Goal: Information Seeking & Learning: Learn about a topic

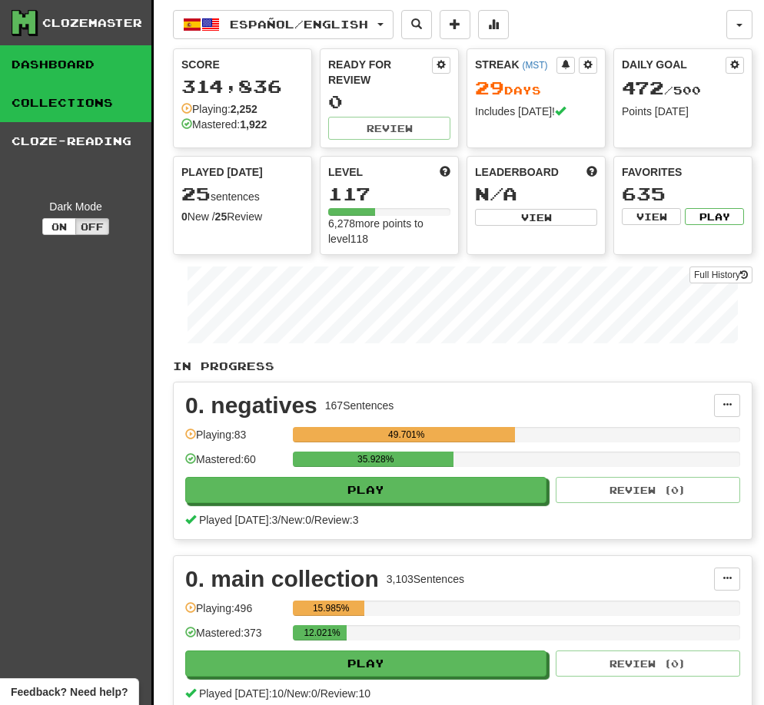
click at [65, 107] on link "Collections" at bounding box center [75, 103] width 151 height 38
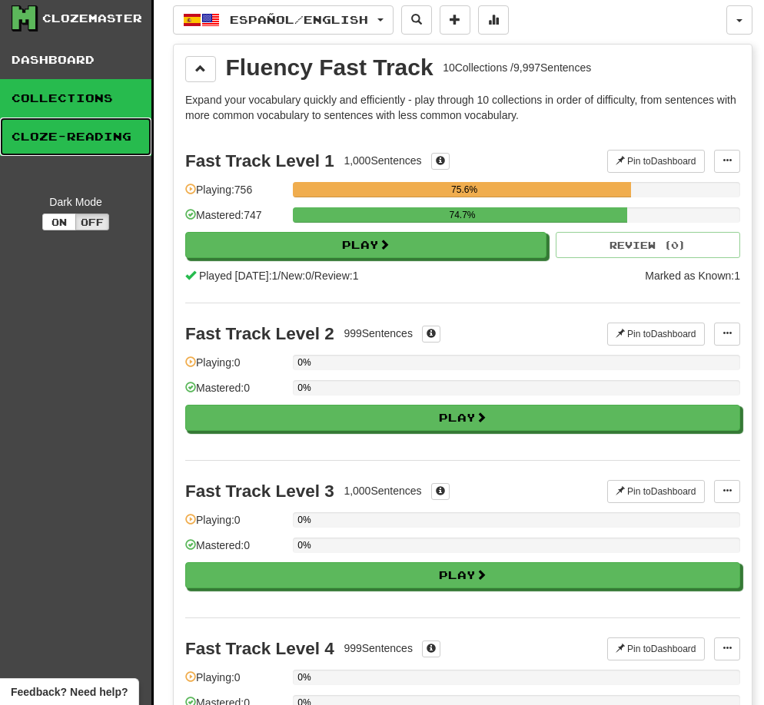
scroll to position [8, 0]
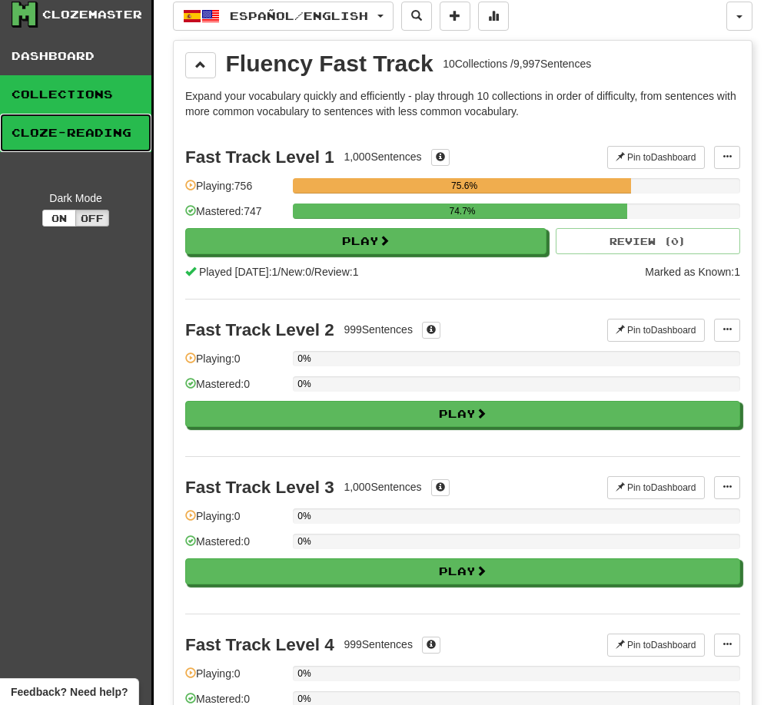
click at [86, 130] on link "Cloze-Reading" at bounding box center [75, 133] width 151 height 38
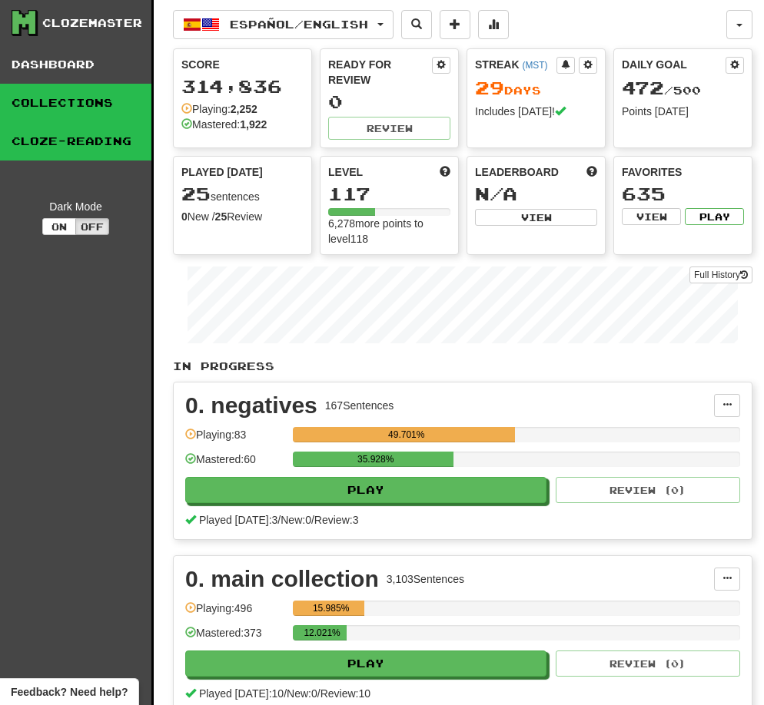
click at [78, 96] on link "Collections" at bounding box center [75, 103] width 151 height 38
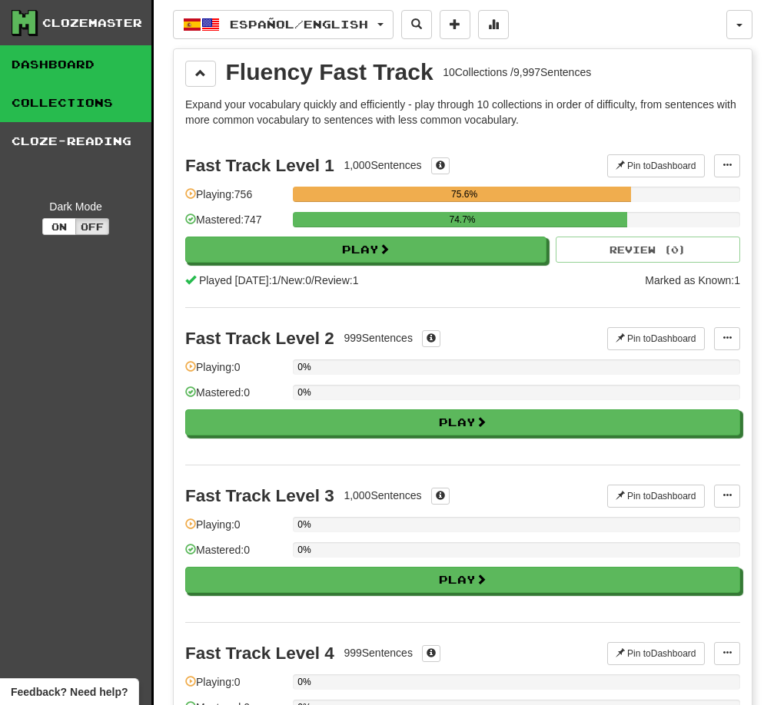
click at [65, 63] on link "Dashboard" at bounding box center [75, 64] width 151 height 38
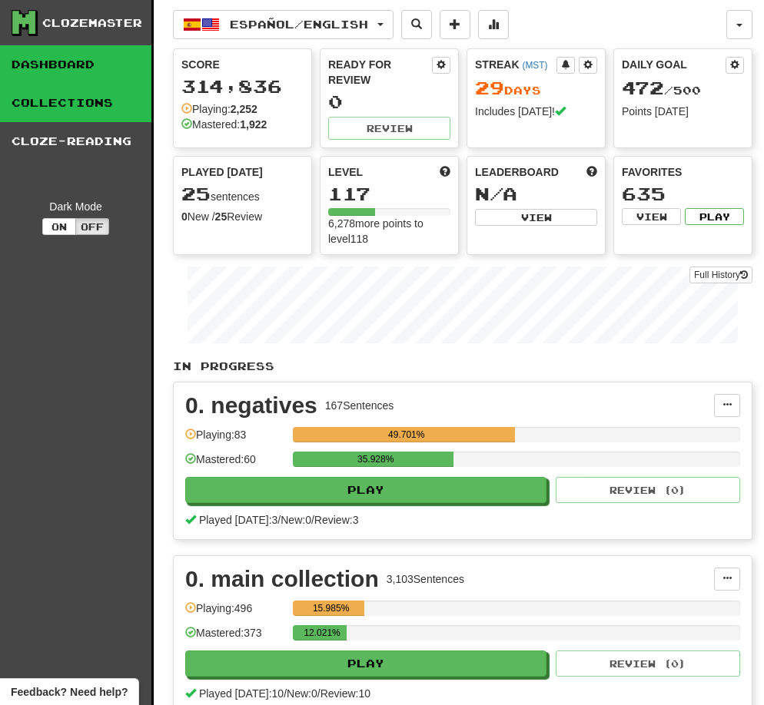
click at [88, 107] on link "Collections" at bounding box center [75, 103] width 151 height 38
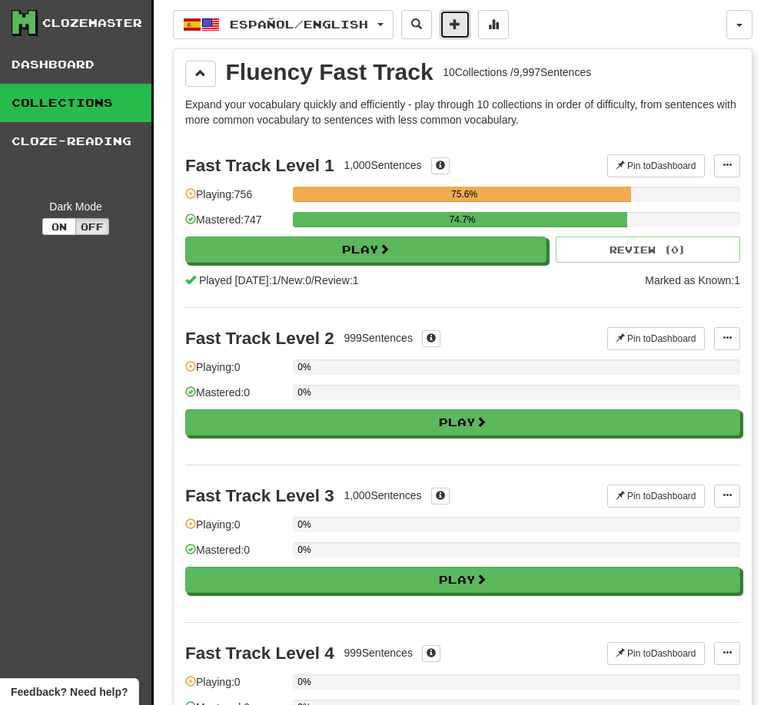
click at [460, 23] on span at bounding box center [454, 23] width 11 height 11
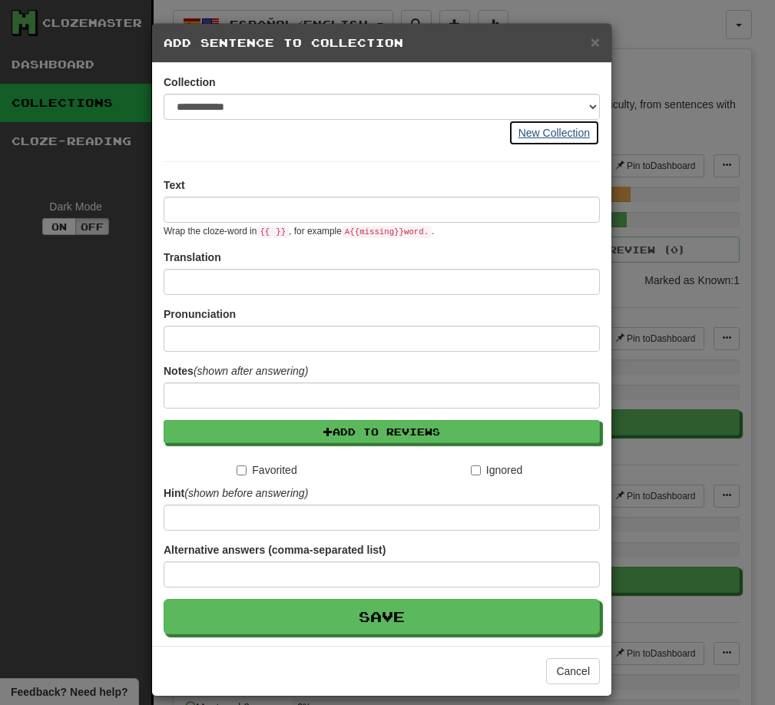
click at [554, 134] on button "New Collection" at bounding box center [554, 133] width 91 height 26
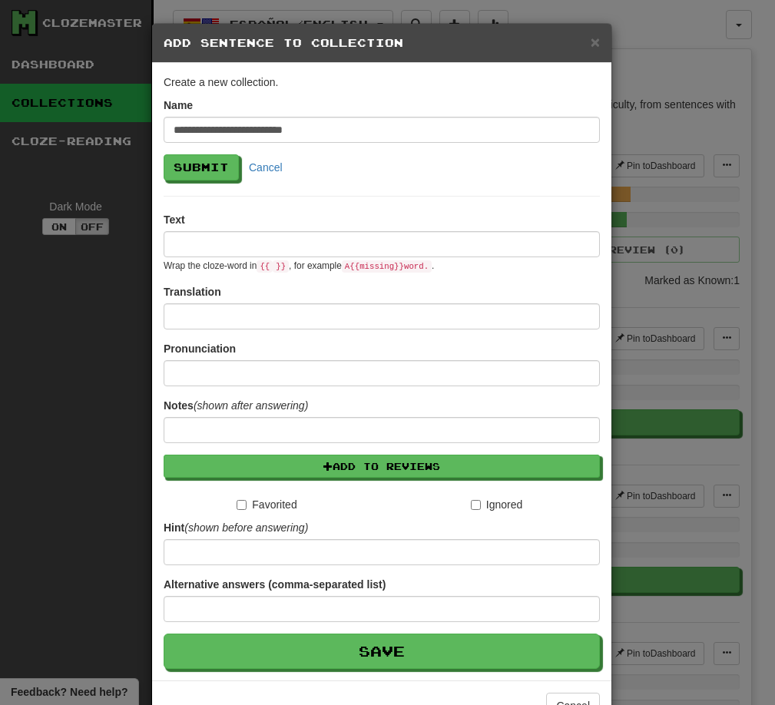
type input "**********"
click at [320, 238] on input at bounding box center [382, 244] width 436 height 26
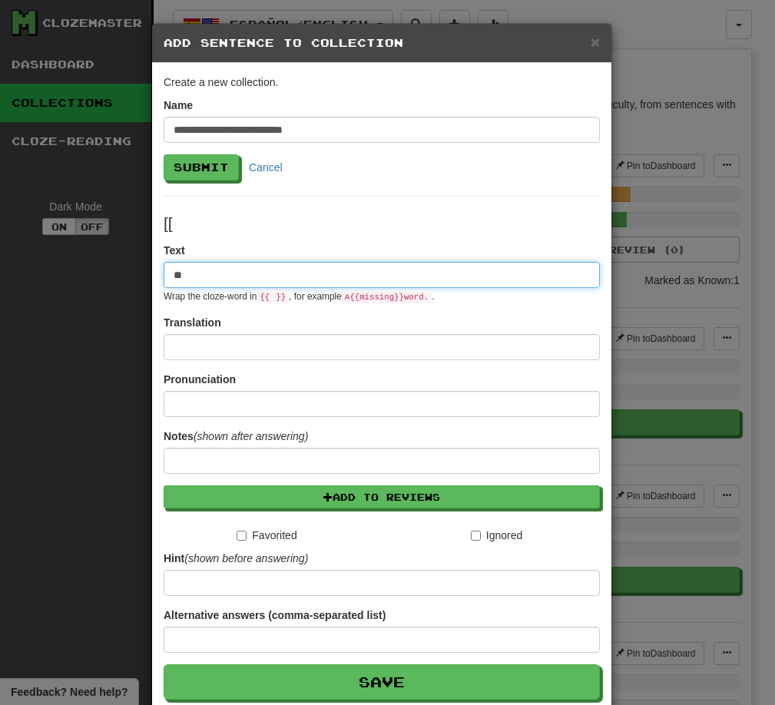
type input "*"
type input "******"
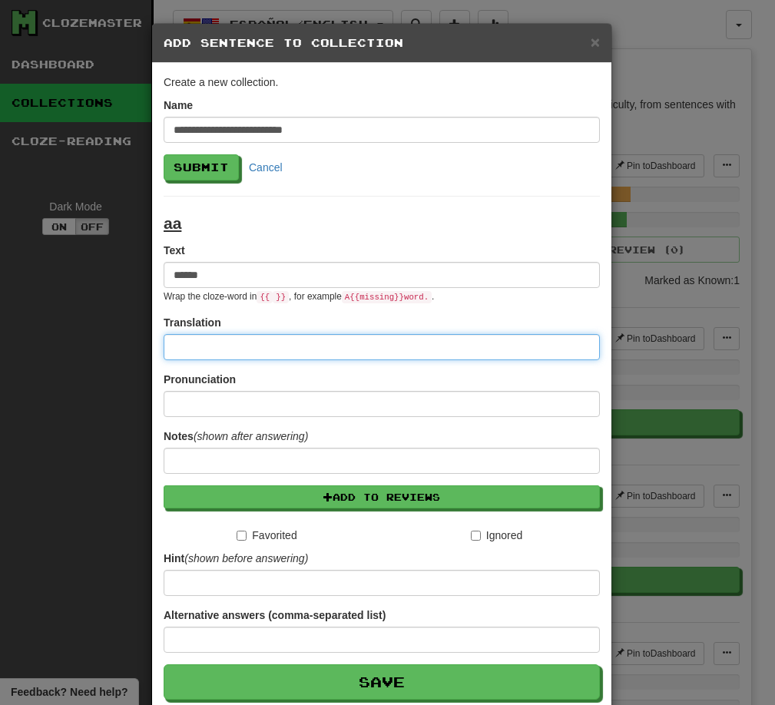
click at [287, 339] on input at bounding box center [382, 347] width 436 height 26
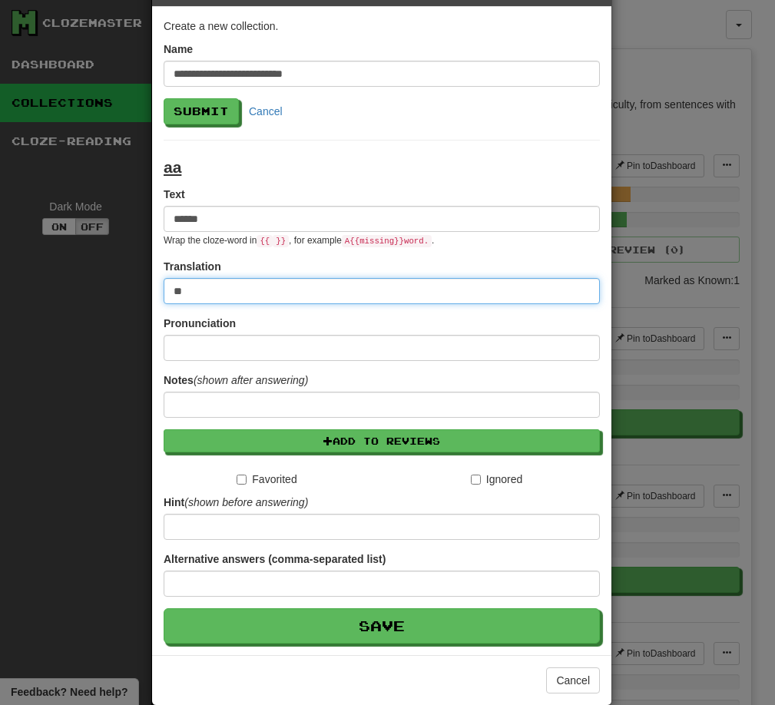
scroll to position [80, 0]
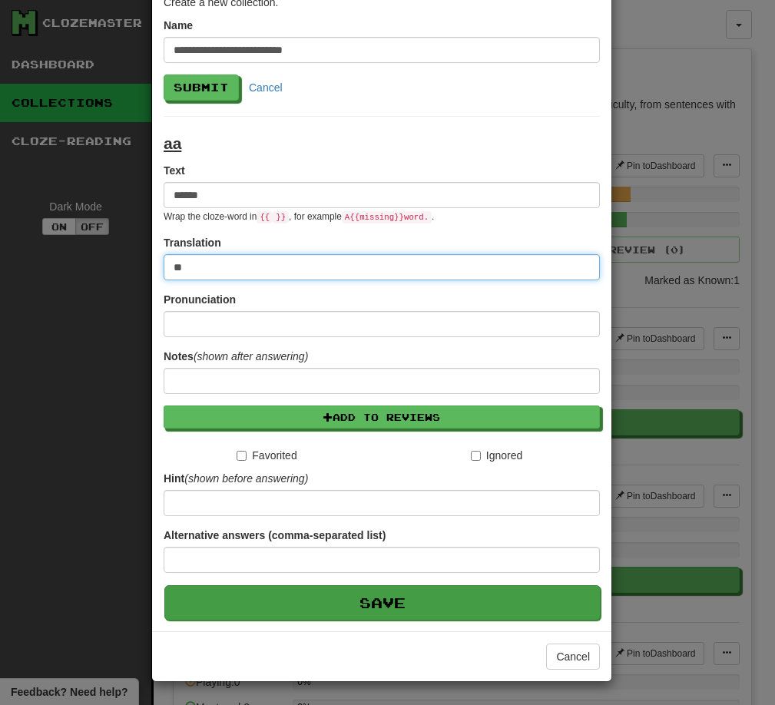
type input "**"
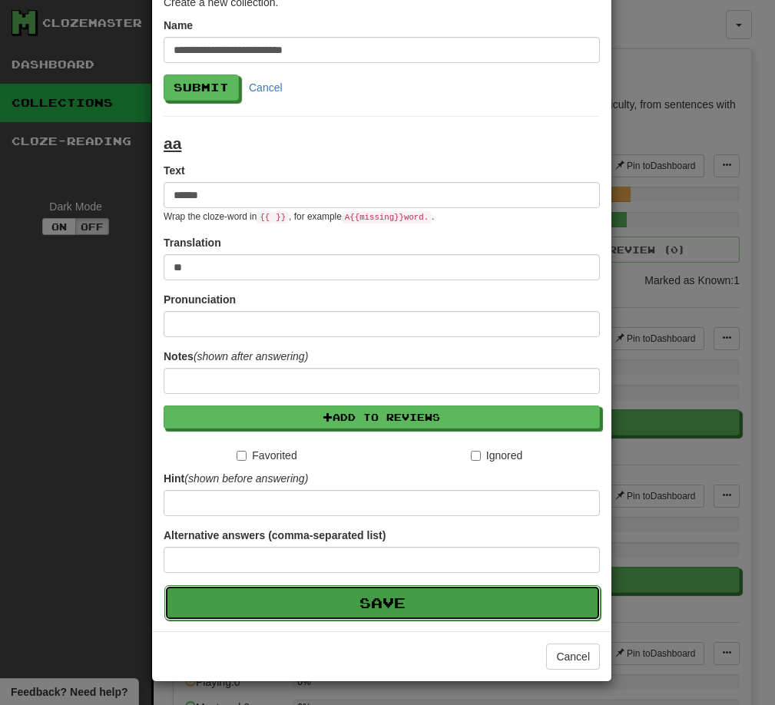
click at [388, 604] on button "Save" at bounding box center [382, 602] width 436 height 35
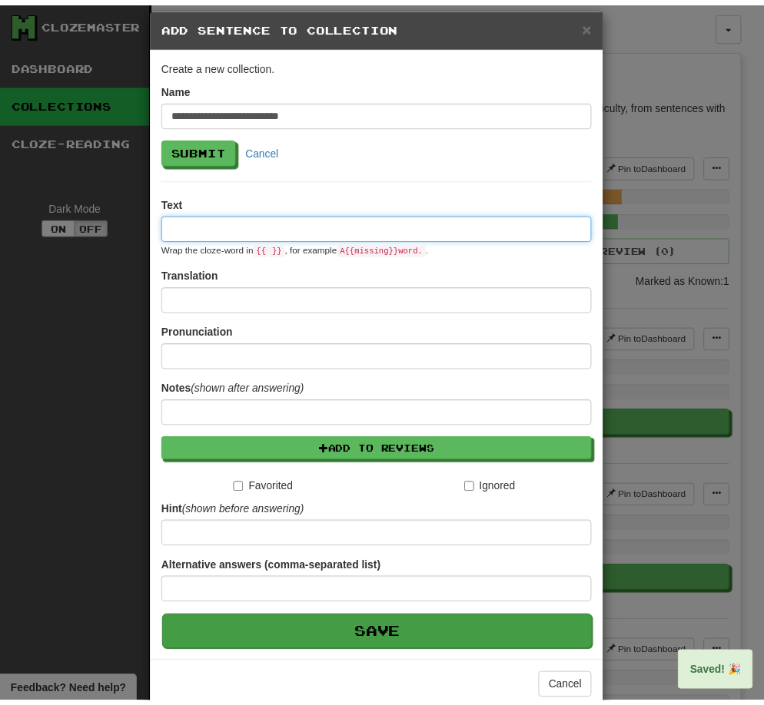
scroll to position [0, 0]
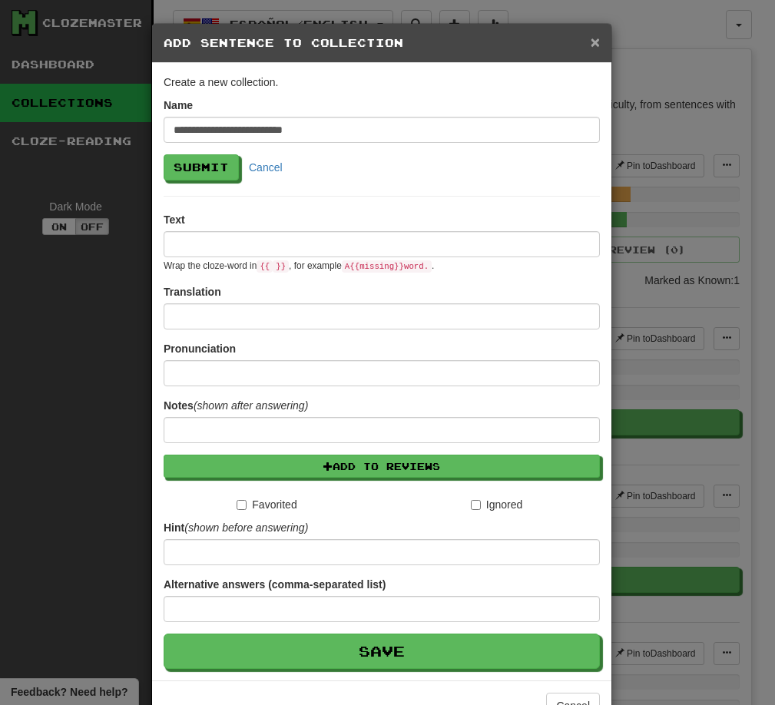
click at [591, 47] on span "×" at bounding box center [595, 42] width 9 height 18
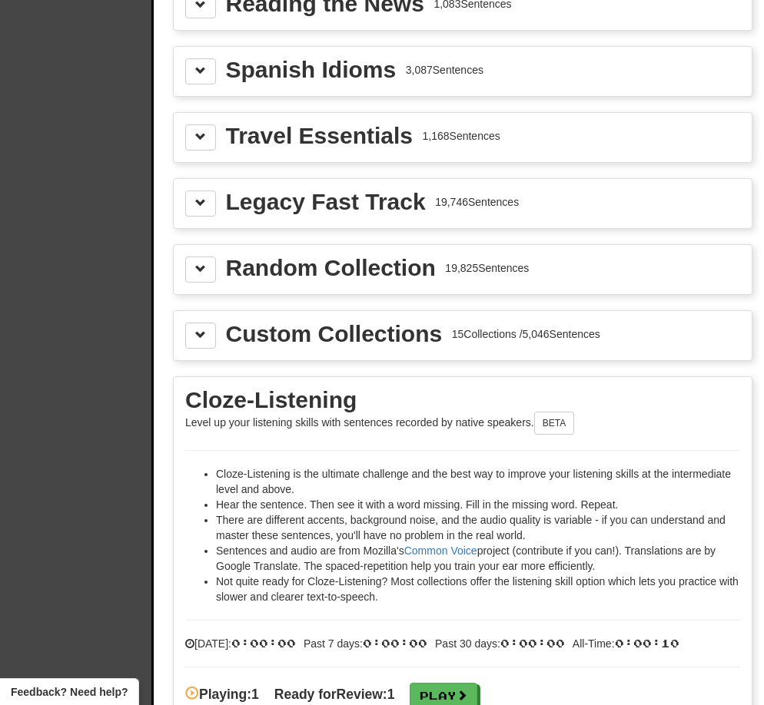
scroll to position [2235, 0]
click at [203, 333] on span at bounding box center [200, 334] width 11 height 11
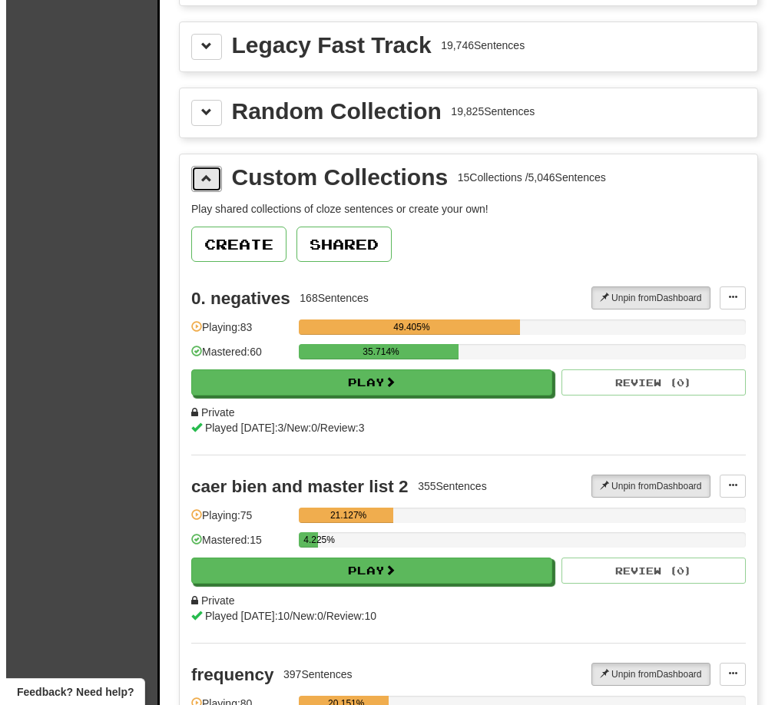
scroll to position [2391, 0]
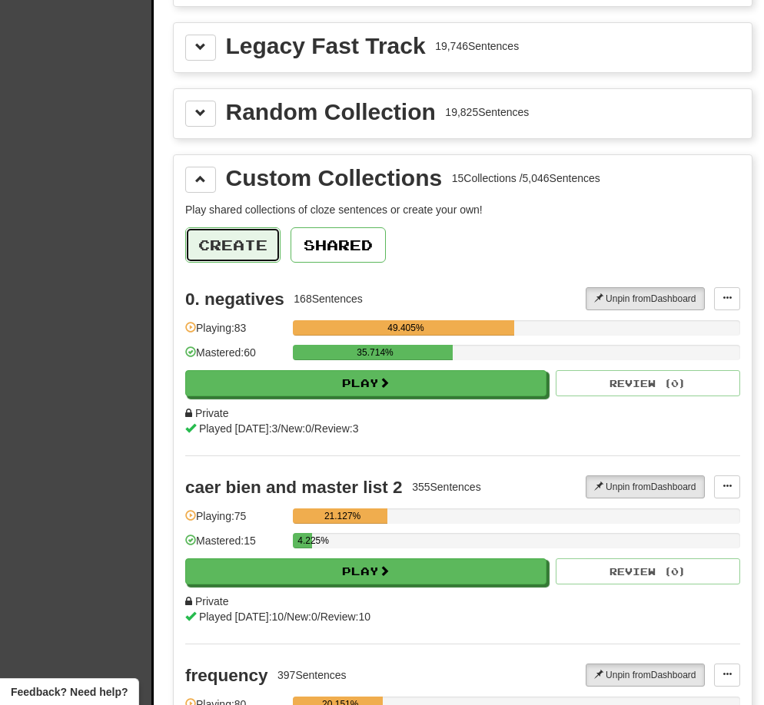
click at [246, 244] on button "Create" at bounding box center [232, 244] width 95 height 35
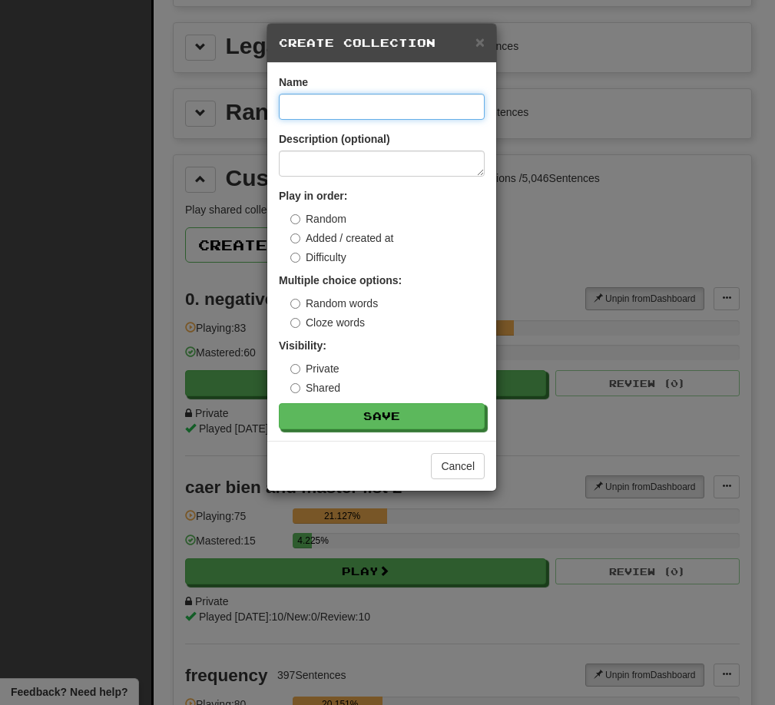
click at [369, 108] on input at bounding box center [382, 107] width 206 height 26
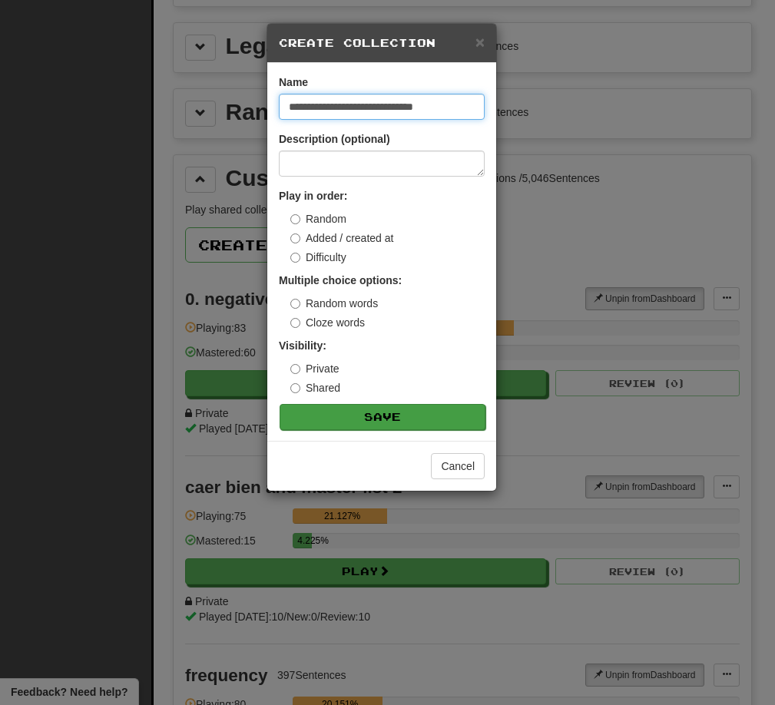
type input "**********"
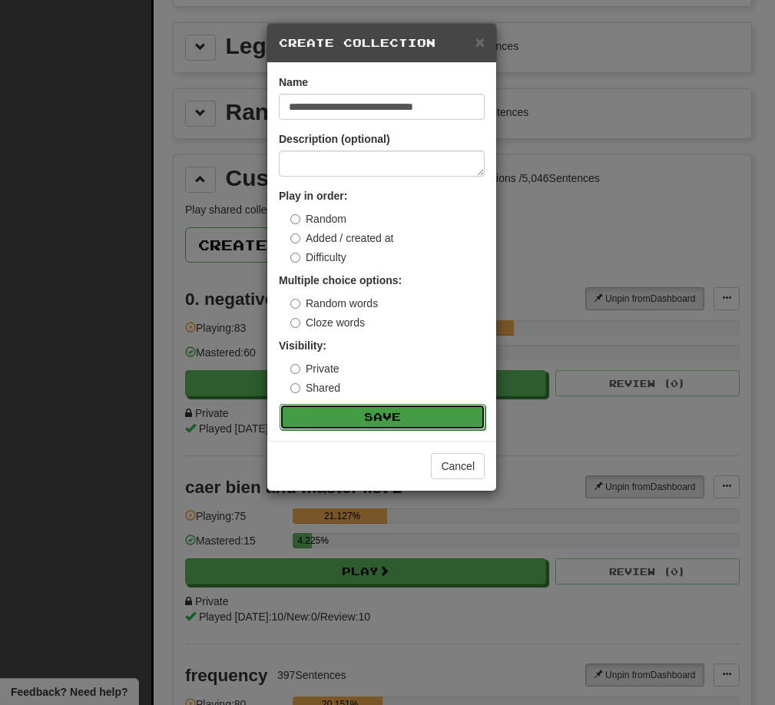
click at [381, 413] on button "Save" at bounding box center [383, 417] width 206 height 26
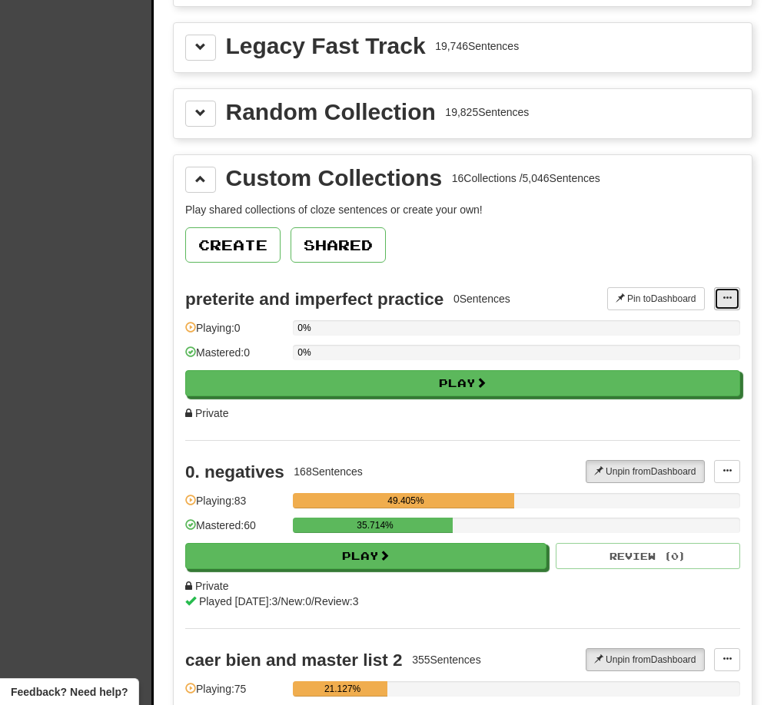
click at [726, 304] on button at bounding box center [727, 298] width 26 height 23
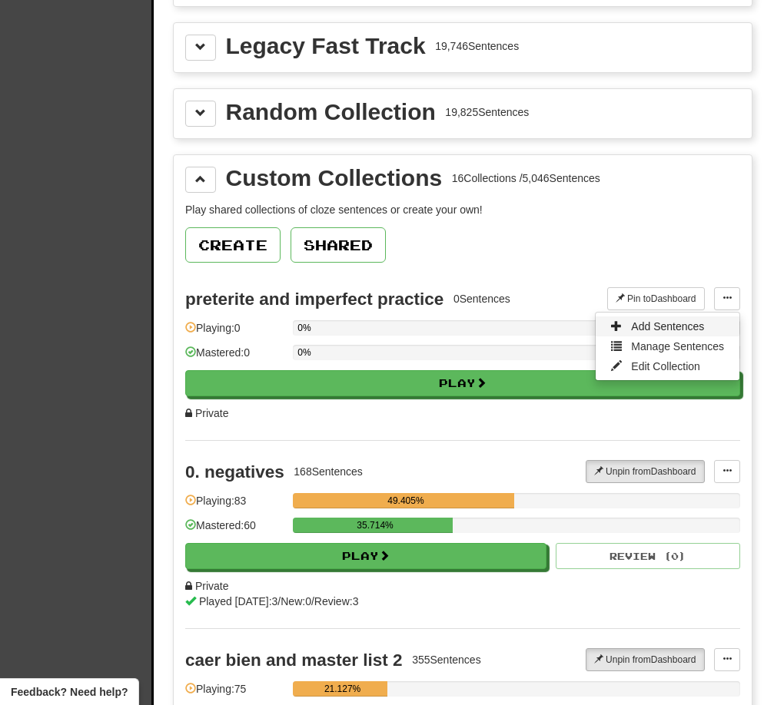
click at [668, 325] on span "Add Sentences" at bounding box center [667, 326] width 73 height 12
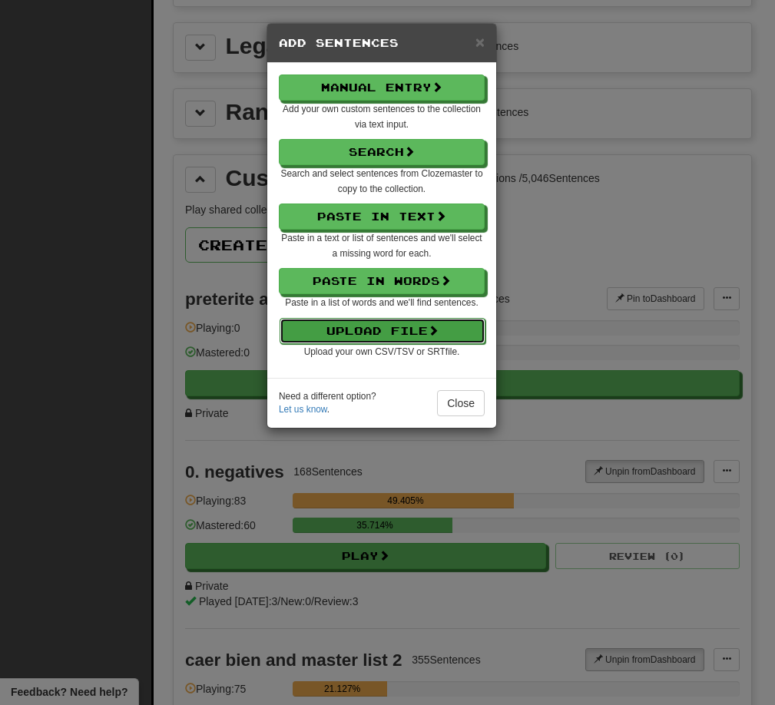
click at [392, 339] on button "Upload File" at bounding box center [383, 331] width 206 height 26
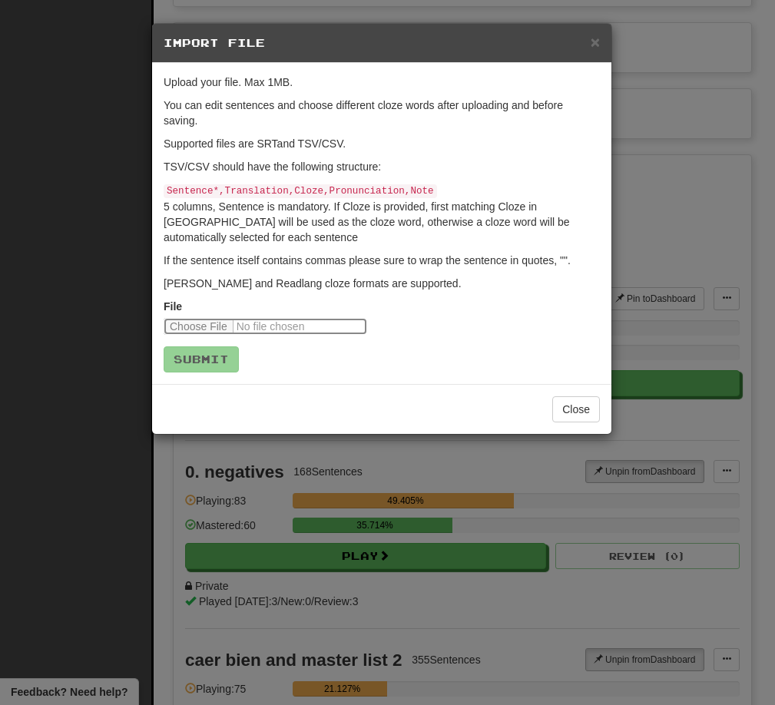
click at [200, 324] on input "file" at bounding box center [266, 326] width 204 height 17
click at [584, 405] on button "Close" at bounding box center [576, 409] width 48 height 26
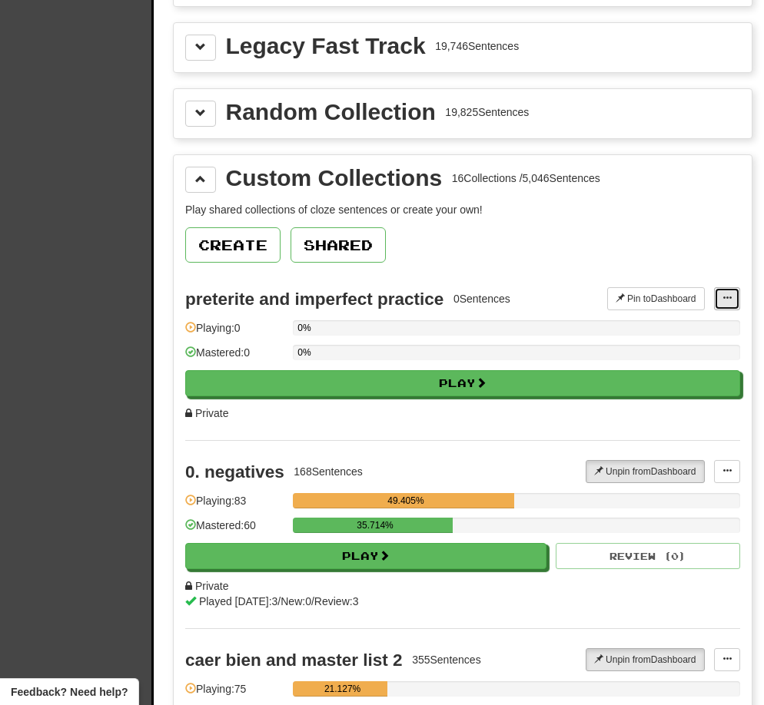
click at [729, 298] on span at bounding box center [726, 297] width 9 height 9
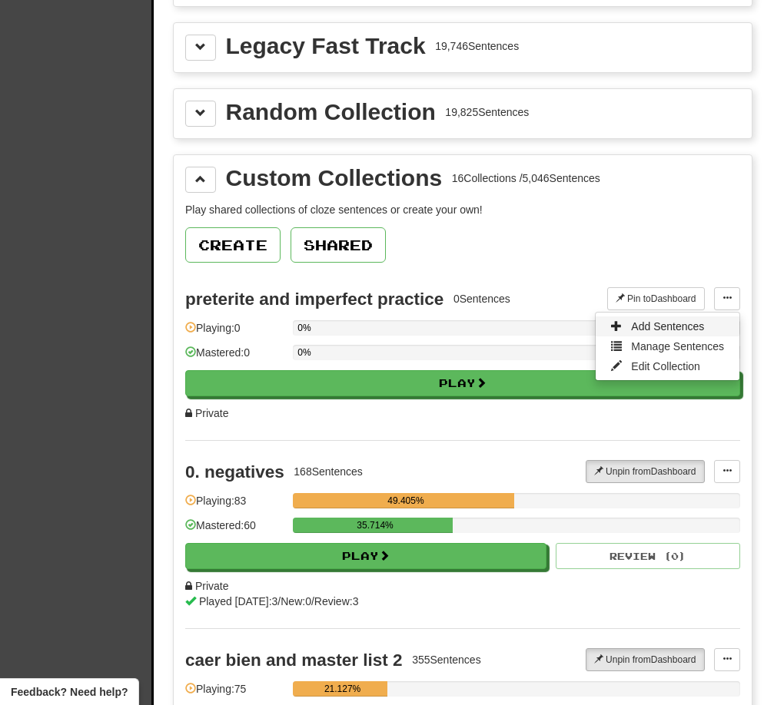
click at [673, 326] on span "Add Sentences" at bounding box center [667, 326] width 73 height 12
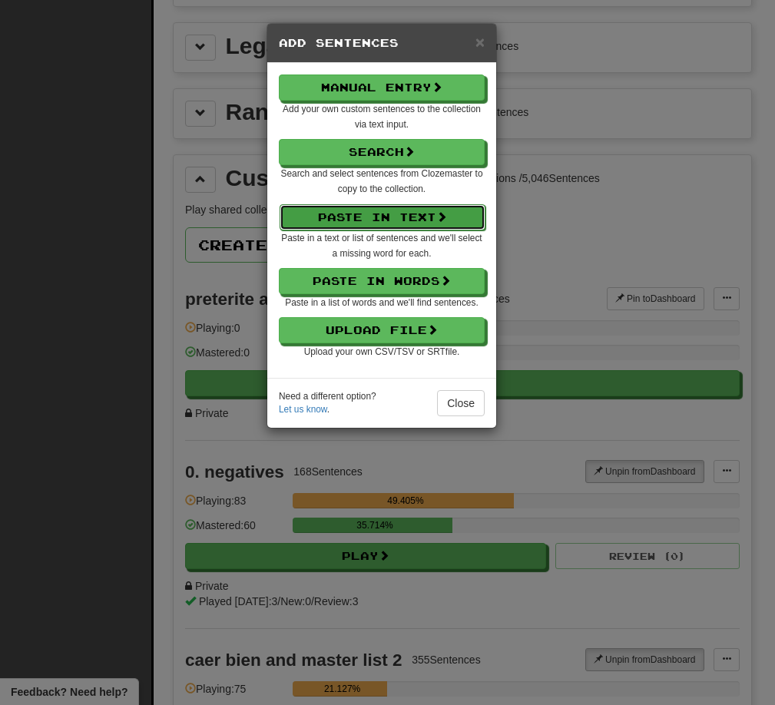
click at [379, 220] on button "Paste in Text" at bounding box center [383, 217] width 206 height 26
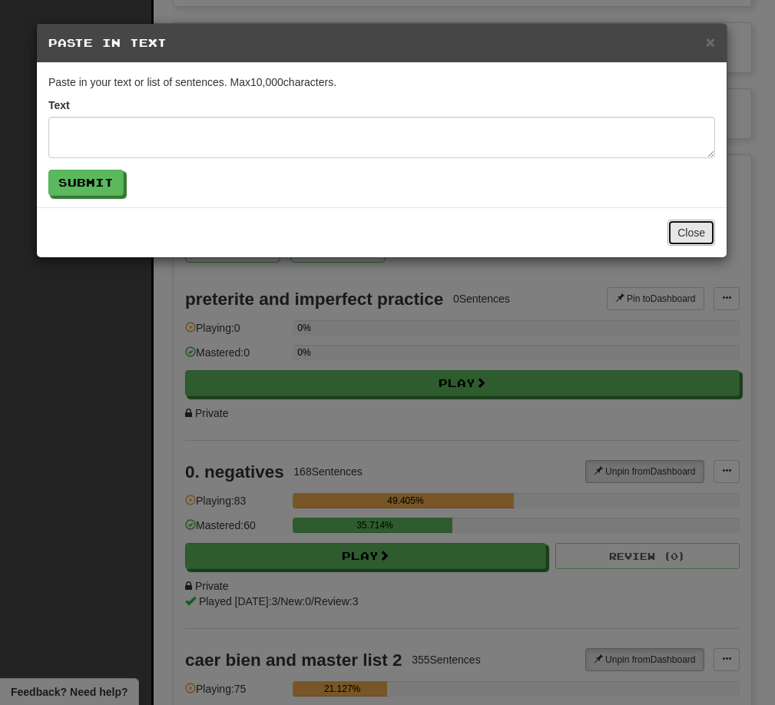
click at [694, 230] on button "Close" at bounding box center [692, 233] width 48 height 26
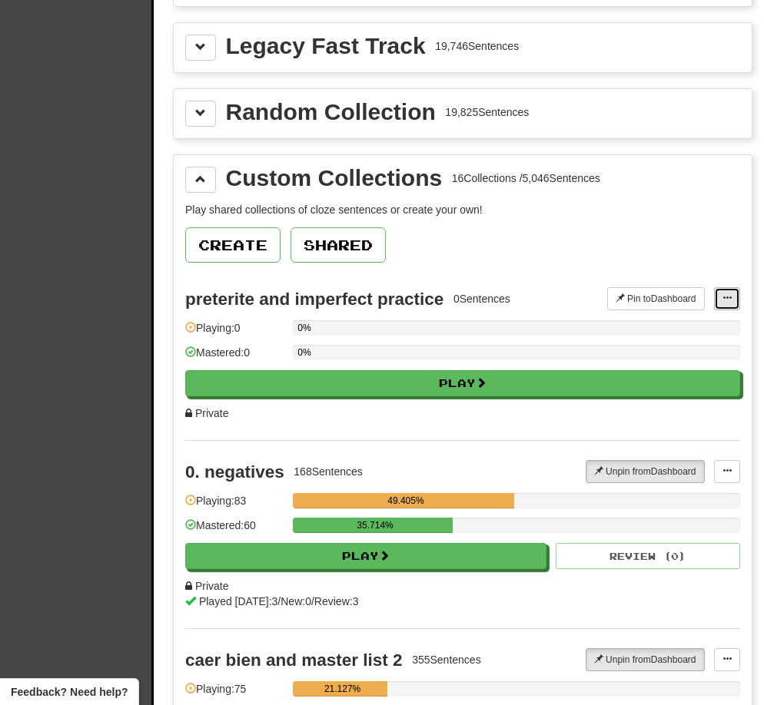
click at [727, 303] on span at bounding box center [726, 297] width 9 height 9
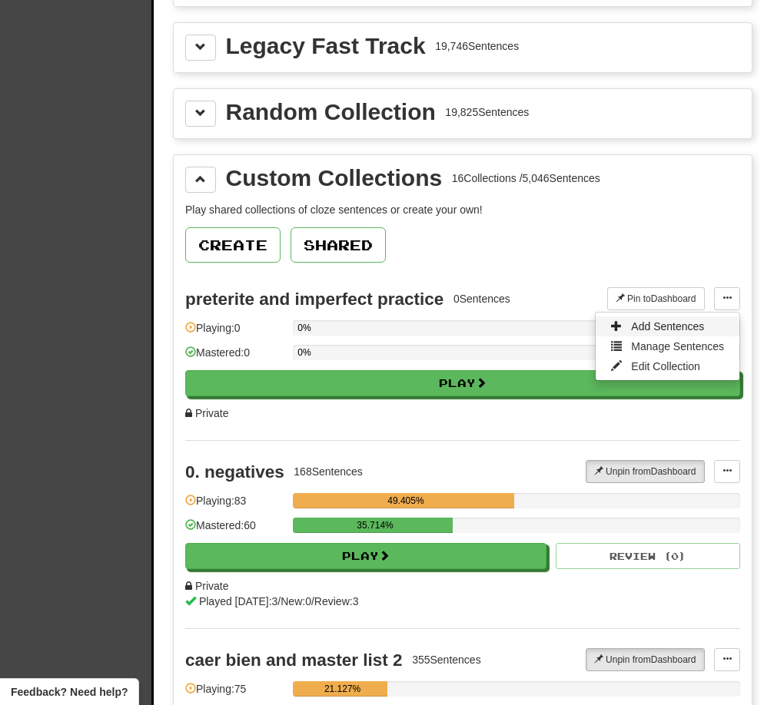
click at [664, 328] on span "Add Sentences" at bounding box center [667, 326] width 73 height 12
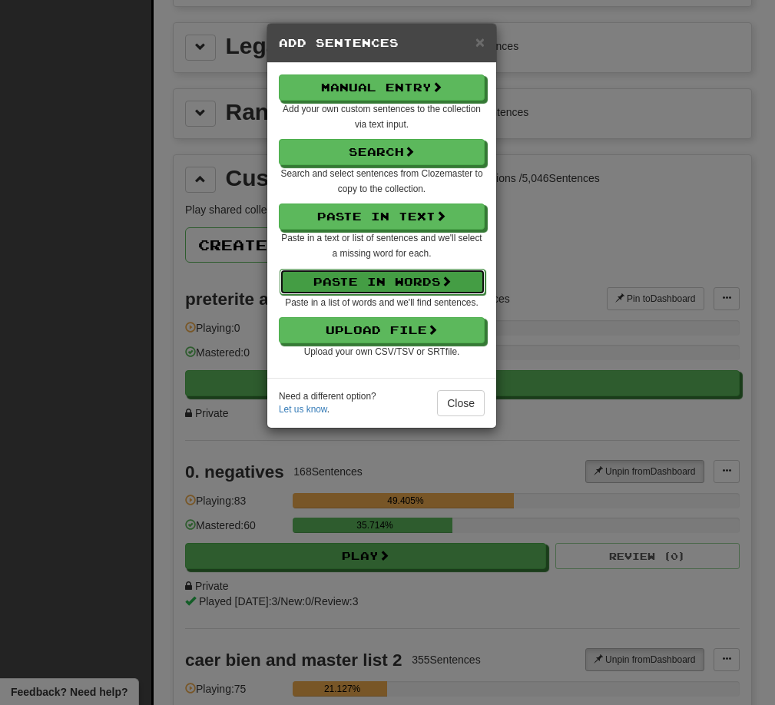
click at [366, 282] on button "Paste in Words" at bounding box center [383, 282] width 206 height 26
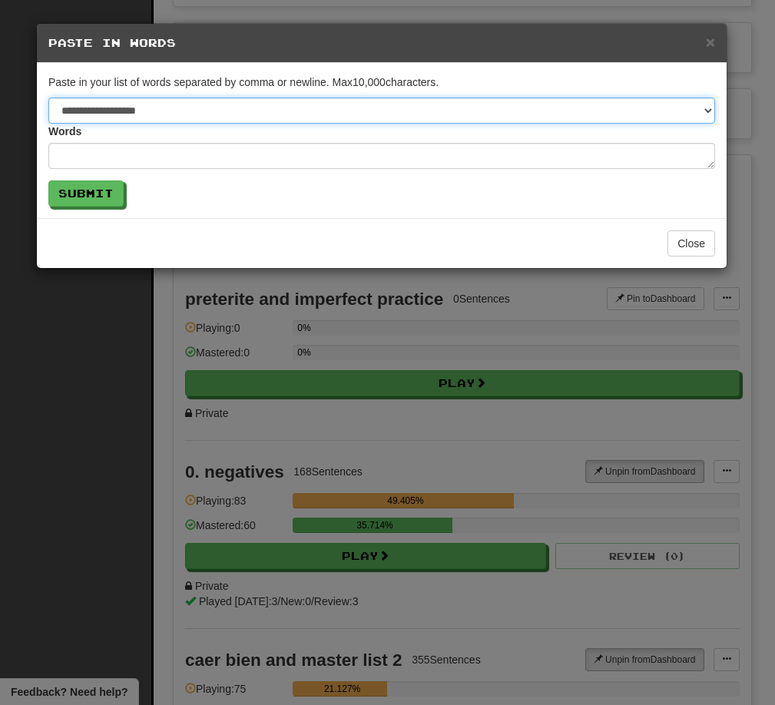
click at [712, 111] on select "**********" at bounding box center [381, 111] width 667 height 26
select select "*"
click at [48, 98] on select "**********" at bounding box center [381, 111] width 667 height 26
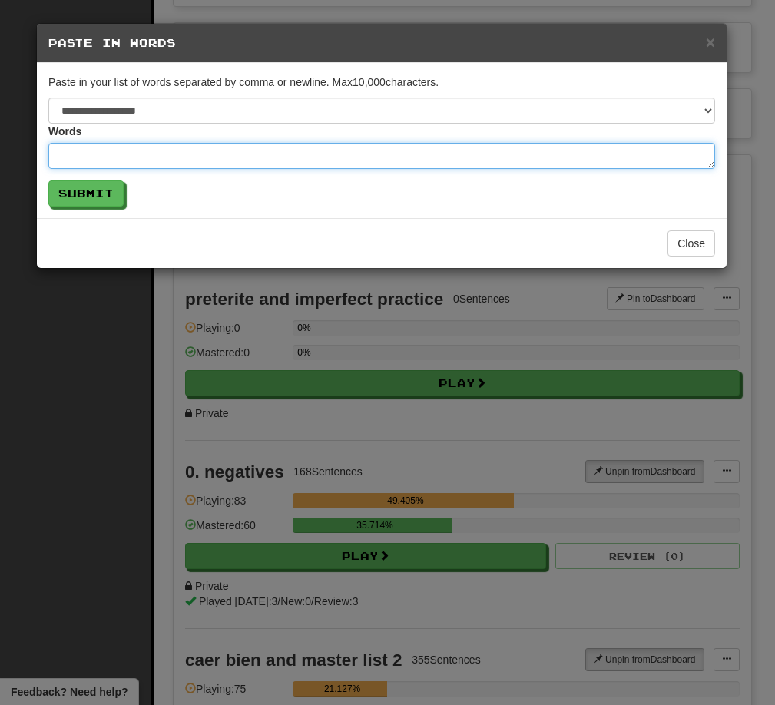
click at [131, 157] on textarea at bounding box center [381, 156] width 667 height 26
paste textarea "**********"
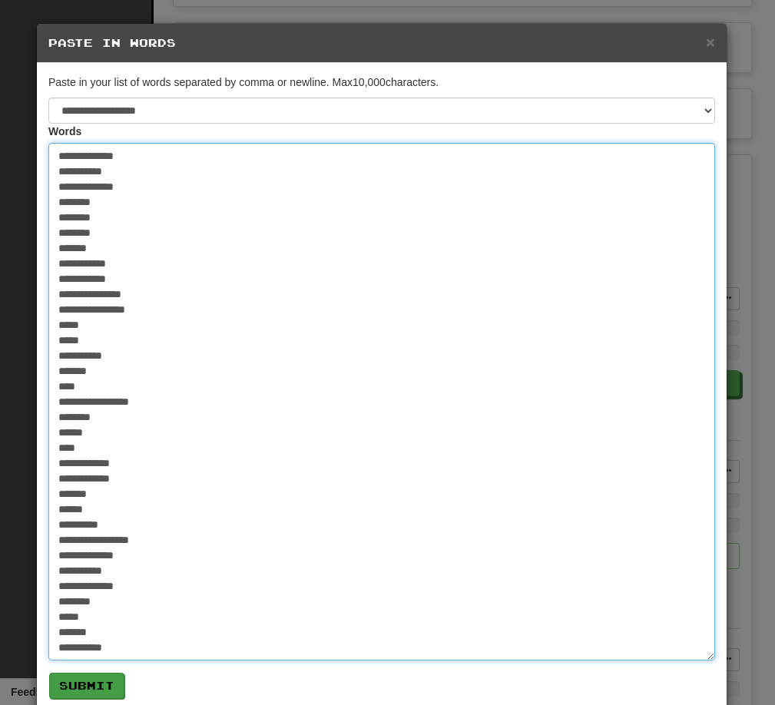
type textarea "**********"
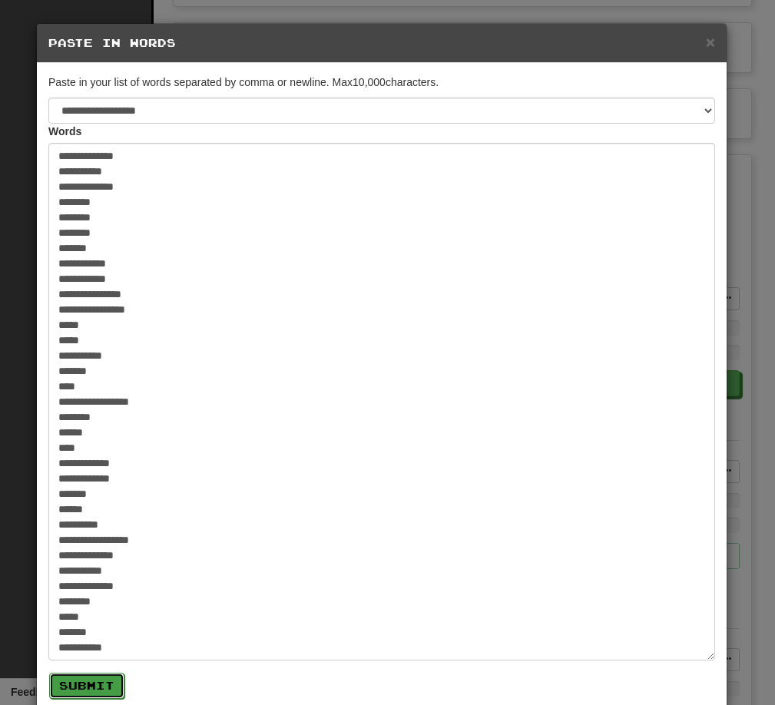
click at [72, 686] on button "Submit" at bounding box center [86, 686] width 75 height 26
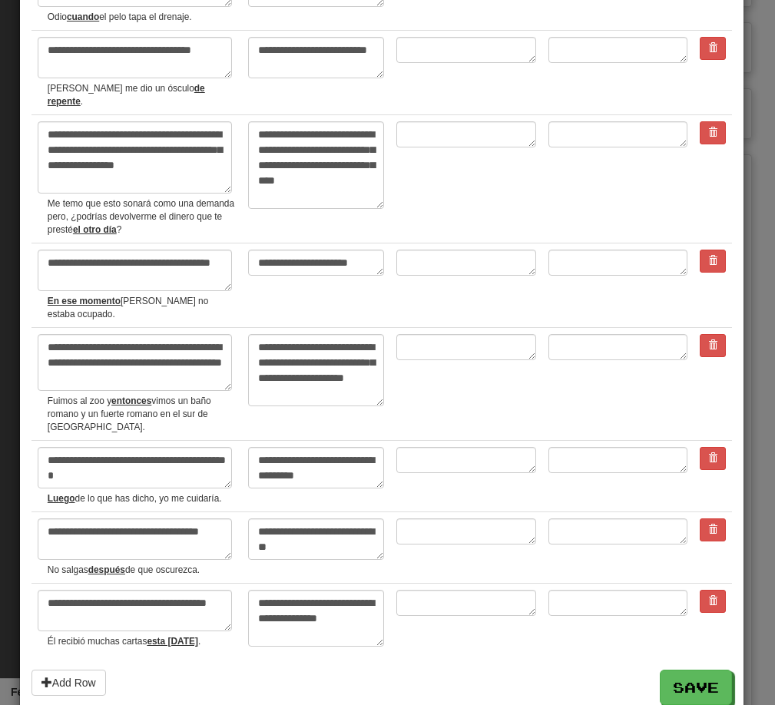
scroll to position [2055, 0]
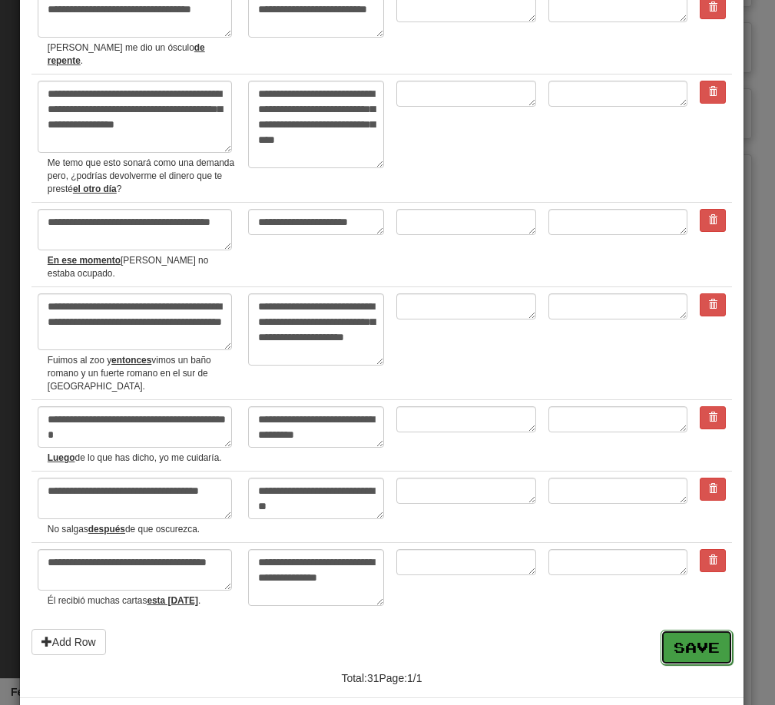
click at [679, 630] on button "Save" at bounding box center [697, 647] width 72 height 35
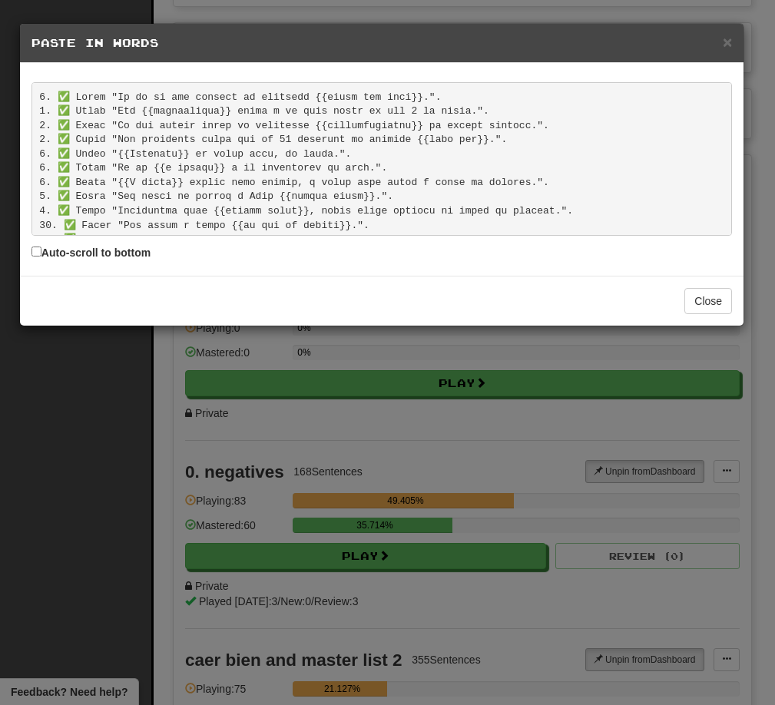
scroll to position [330, 0]
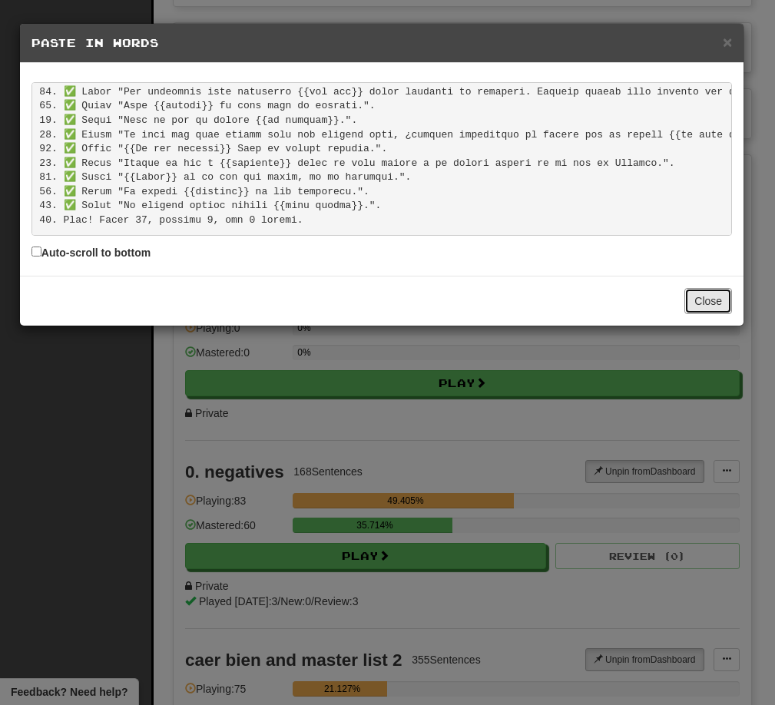
click at [720, 306] on button "Close" at bounding box center [708, 301] width 48 height 26
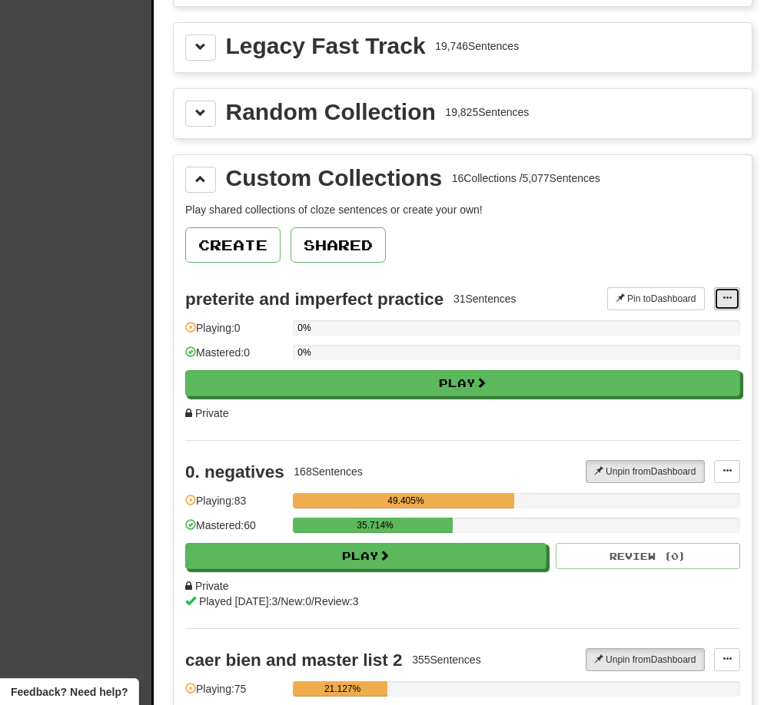
click at [729, 300] on span at bounding box center [726, 297] width 9 height 9
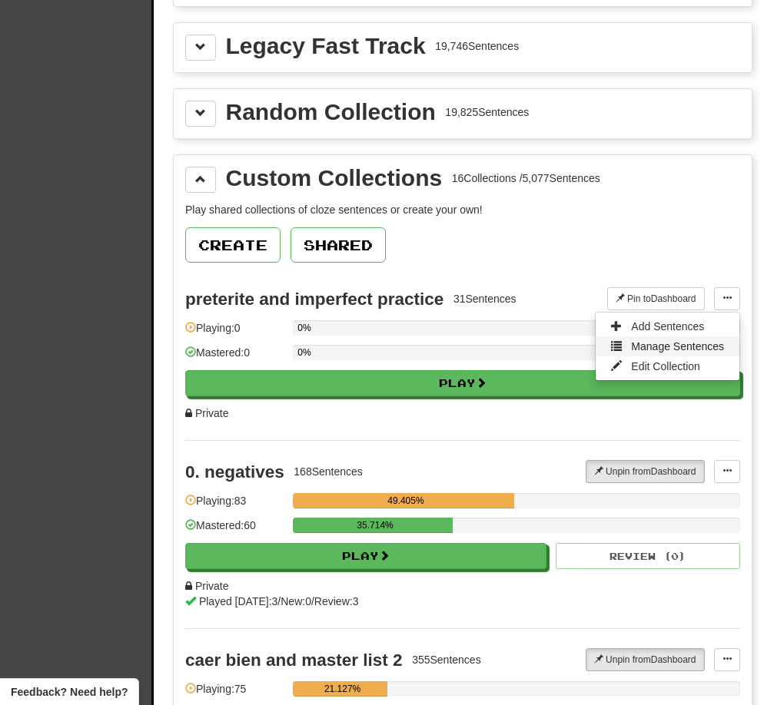
click at [696, 348] on span "Manage Sentences" at bounding box center [677, 346] width 93 height 12
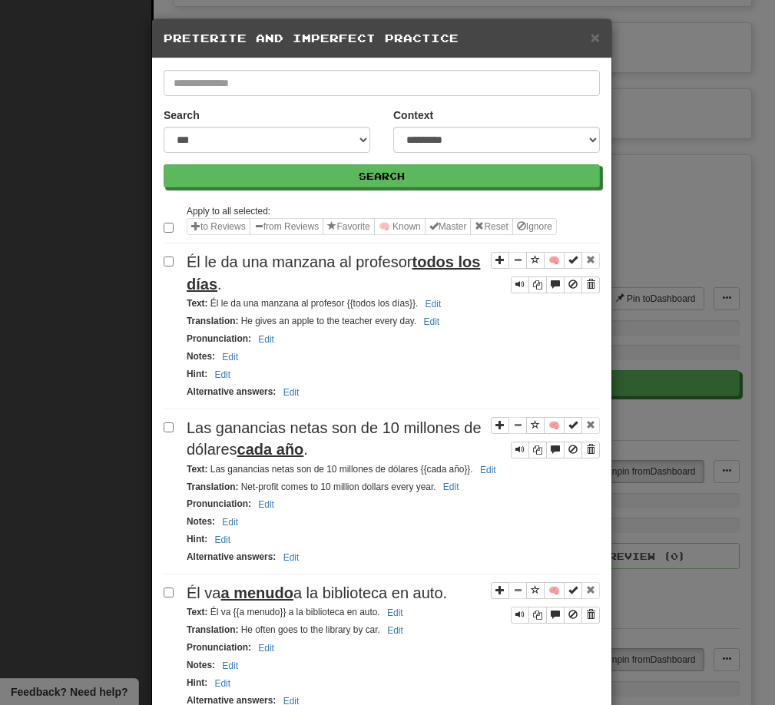
scroll to position [5, 0]
click at [591, 38] on span "×" at bounding box center [595, 37] width 9 height 18
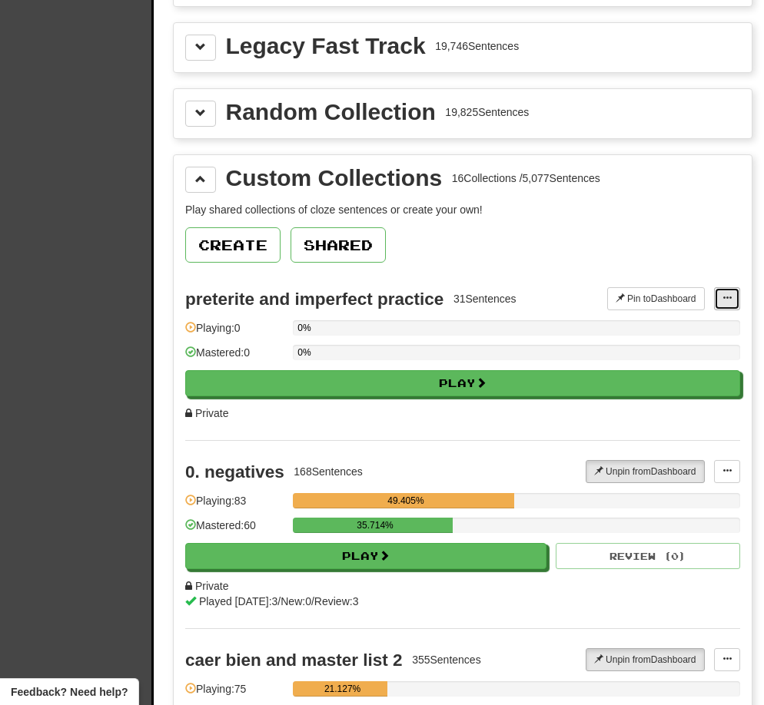
click at [731, 302] on button at bounding box center [727, 298] width 26 height 23
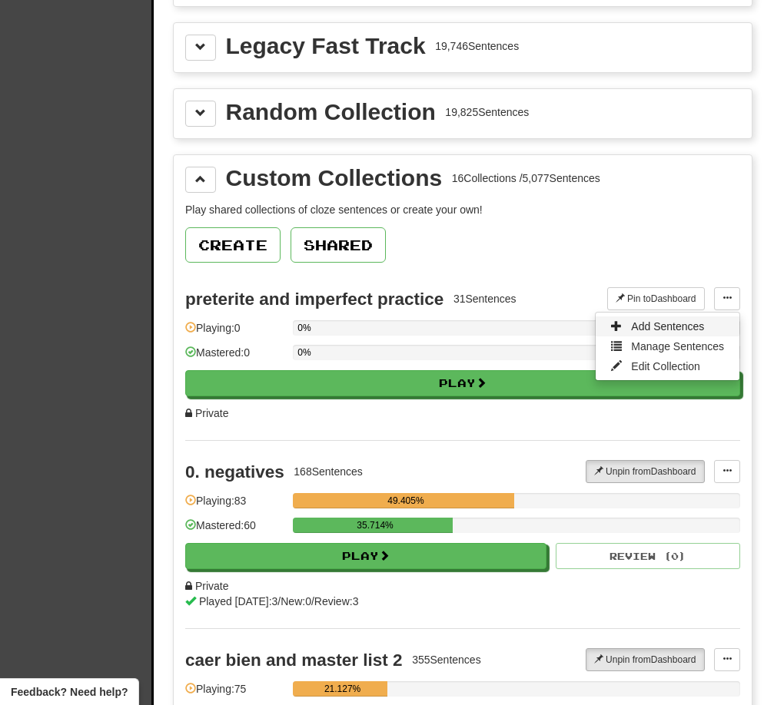
click at [704, 328] on span "Add Sentences" at bounding box center [667, 326] width 73 height 12
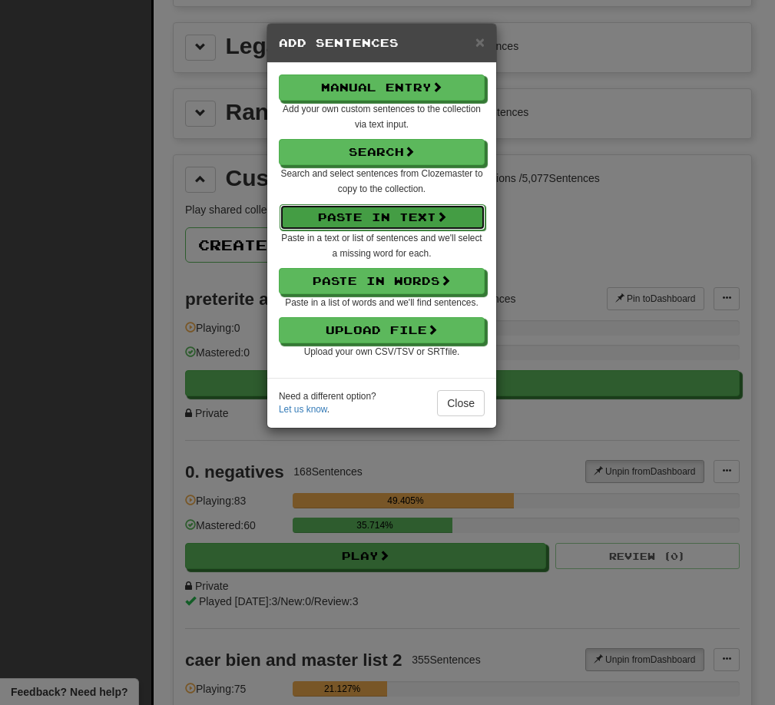
click at [378, 221] on button "Paste in Text" at bounding box center [383, 217] width 206 height 26
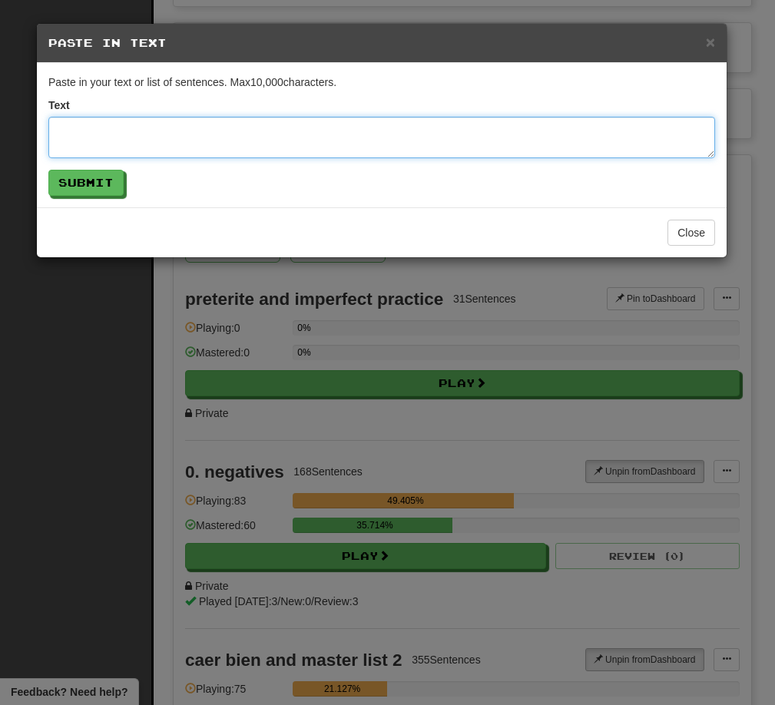
click at [101, 121] on textarea at bounding box center [381, 137] width 667 height 41
paste textarea "**********"
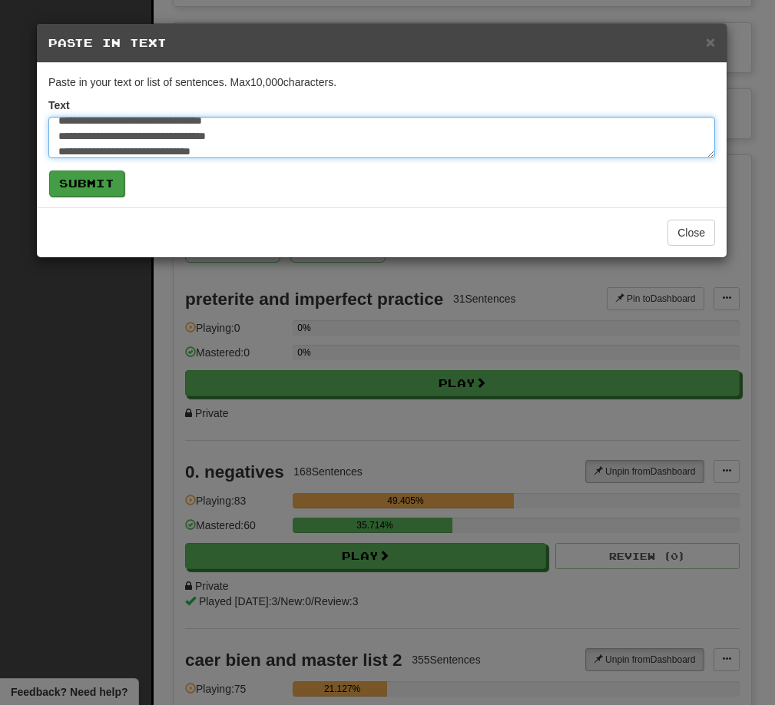
type textarea "**********"
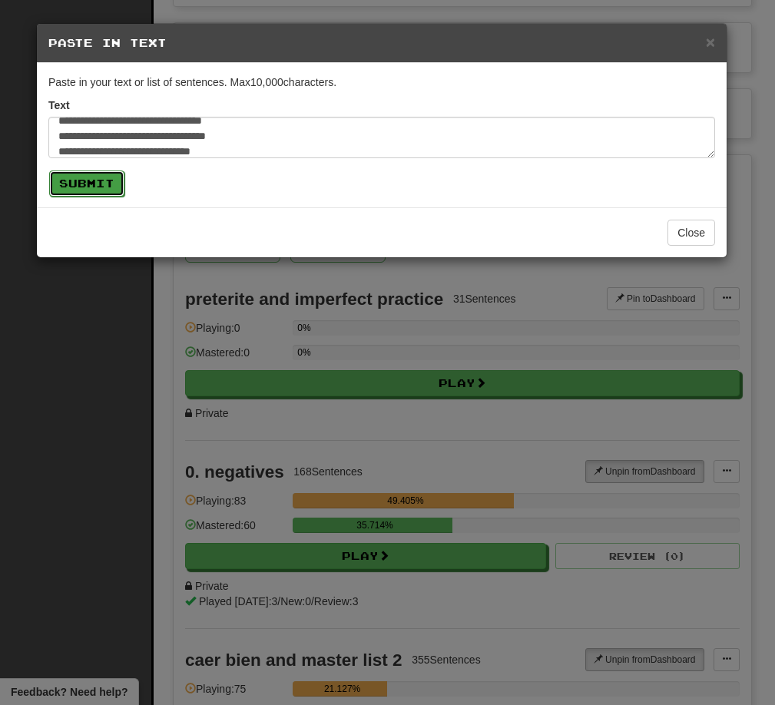
click at [101, 182] on button "Submit" at bounding box center [86, 184] width 75 height 26
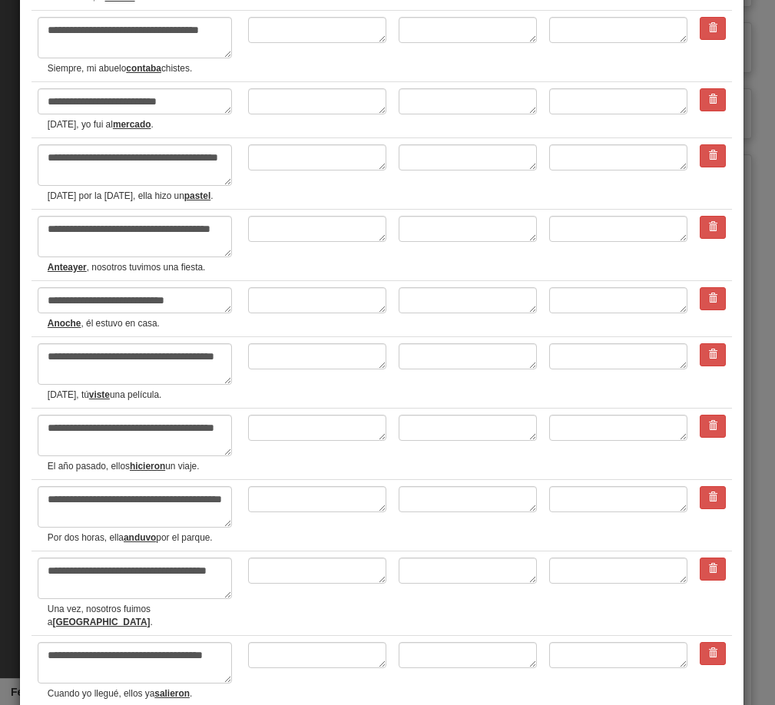
scroll to position [1859, 0]
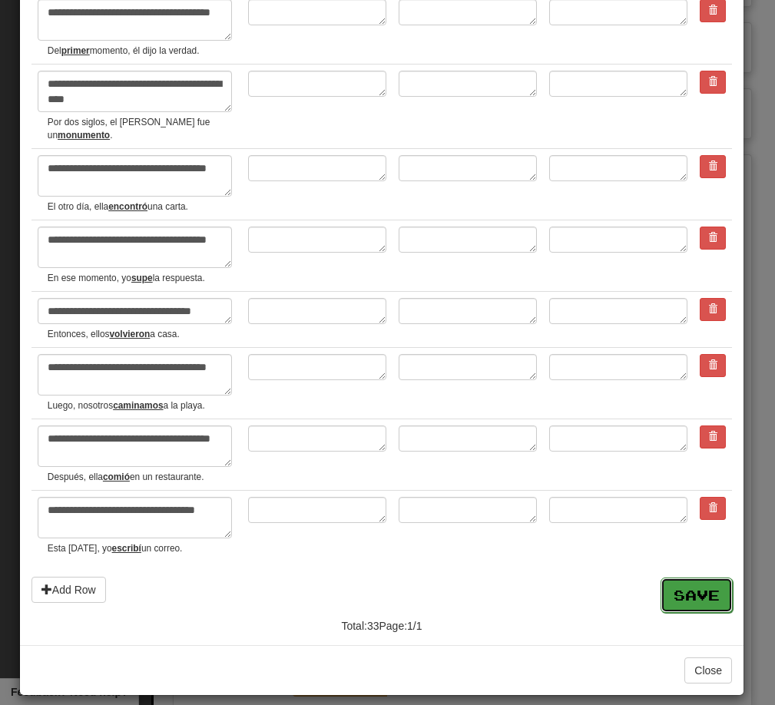
click at [699, 585] on button "Save" at bounding box center [697, 595] width 72 height 35
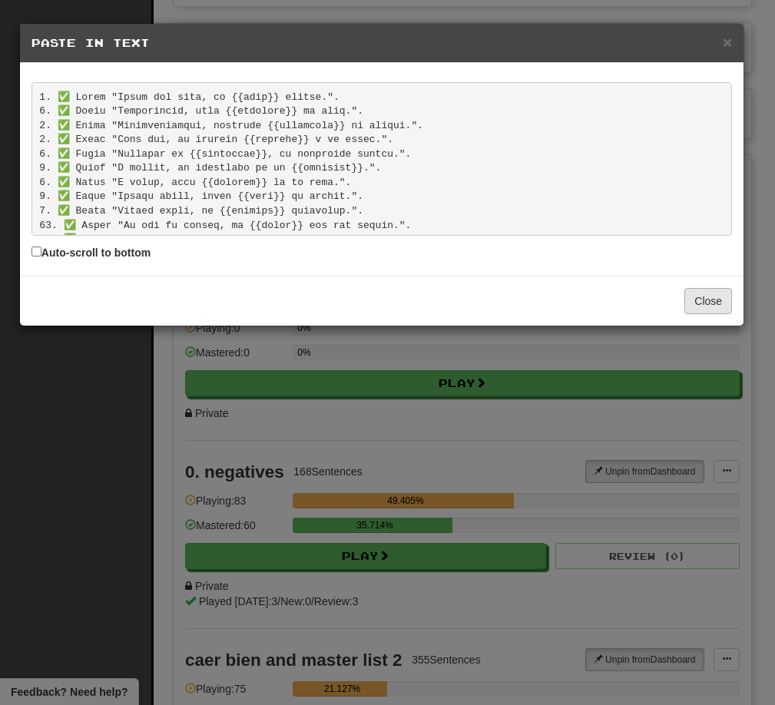
scroll to position [359, 0]
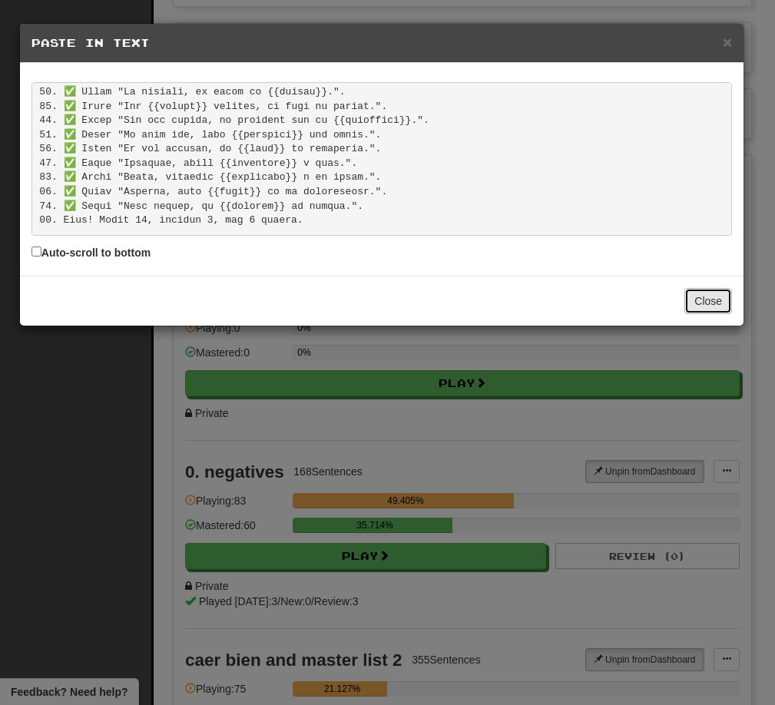
click at [710, 304] on button "Close" at bounding box center [708, 301] width 48 height 26
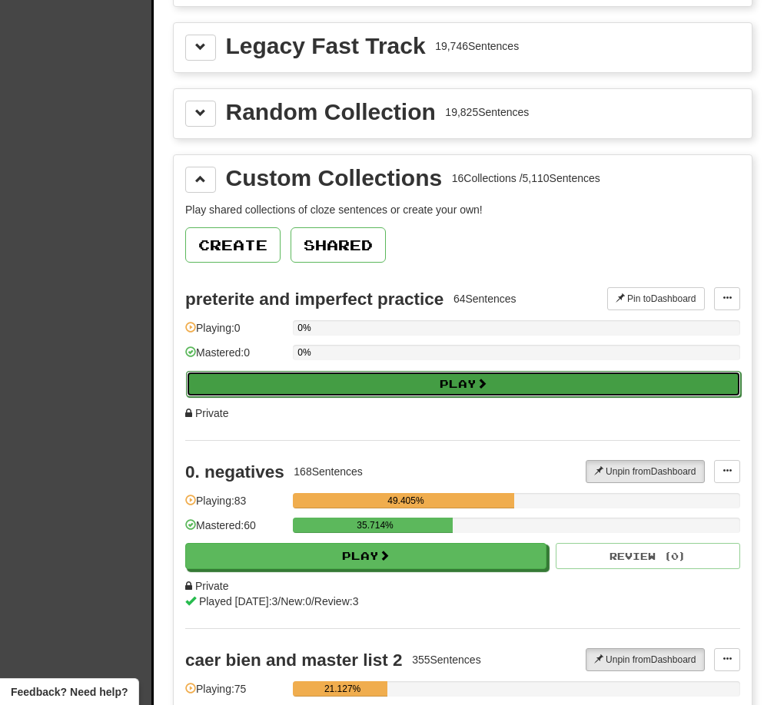
click at [452, 379] on button "Play" at bounding box center [463, 384] width 555 height 26
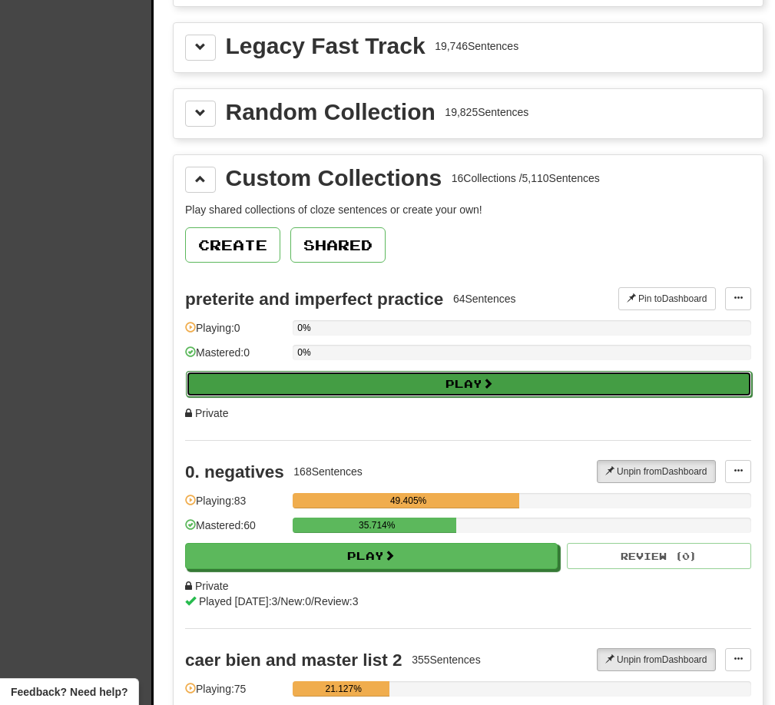
select select "**"
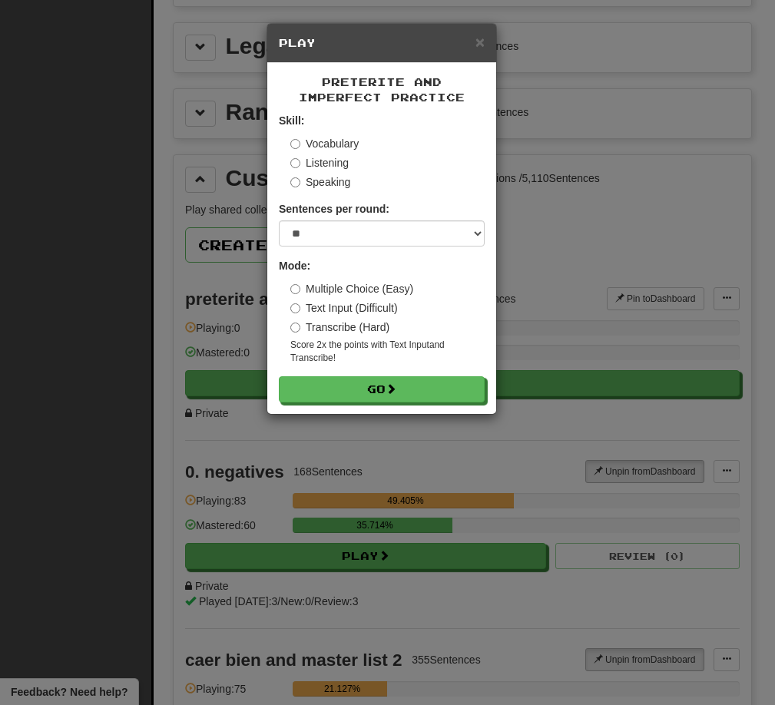
click at [320, 146] on label "Vocabulary" at bounding box center [324, 143] width 68 height 15
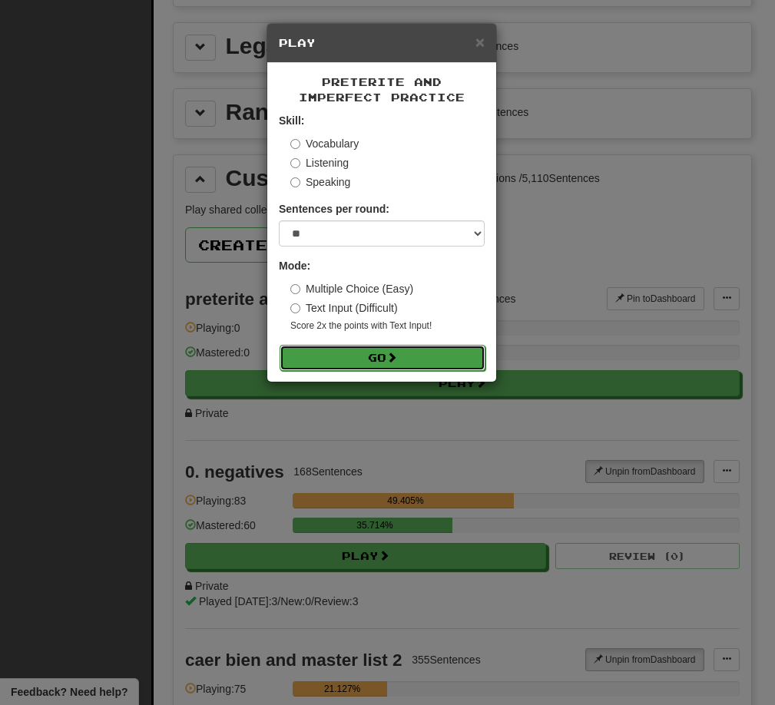
click at [383, 360] on button "Go" at bounding box center [383, 358] width 206 height 26
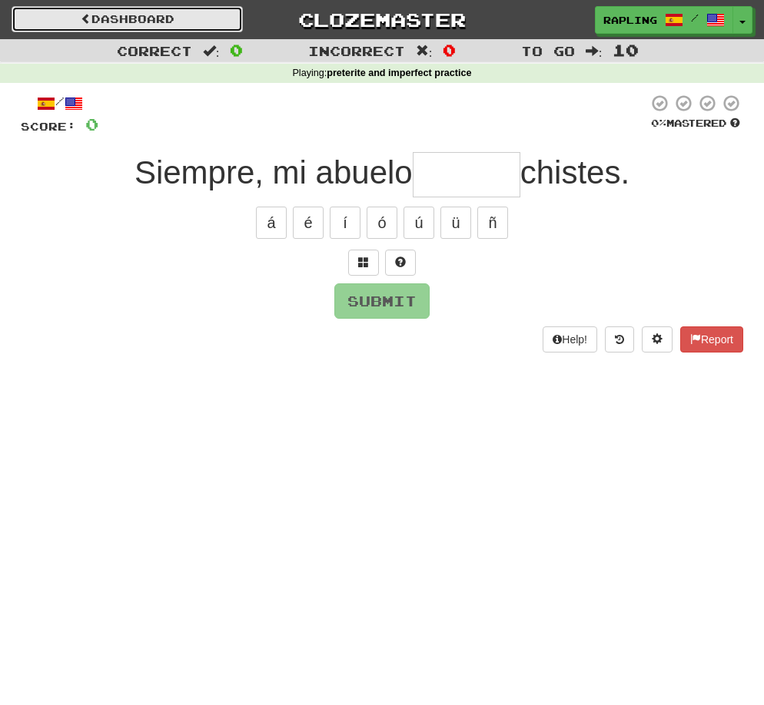
click at [84, 21] on span at bounding box center [86, 18] width 11 height 11
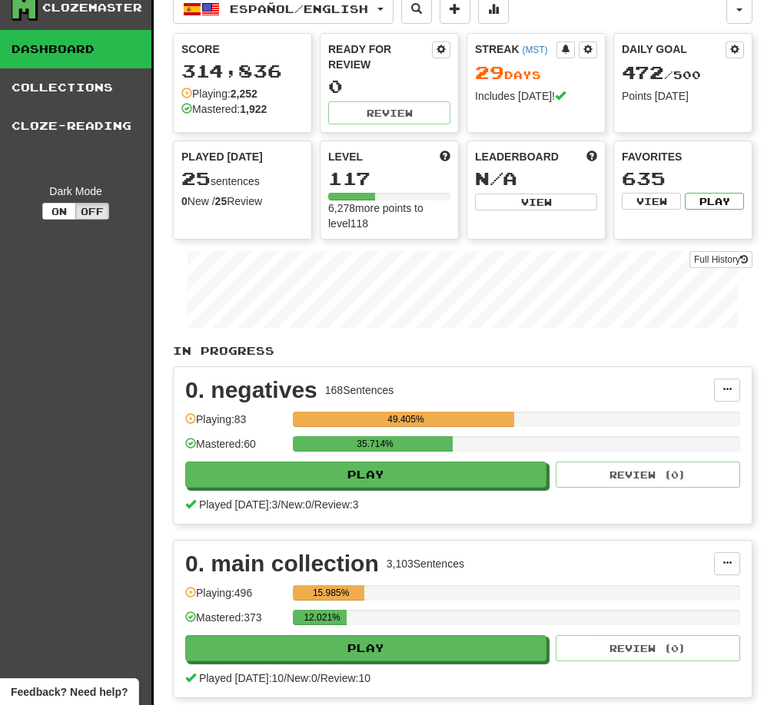
scroll to position [24, 0]
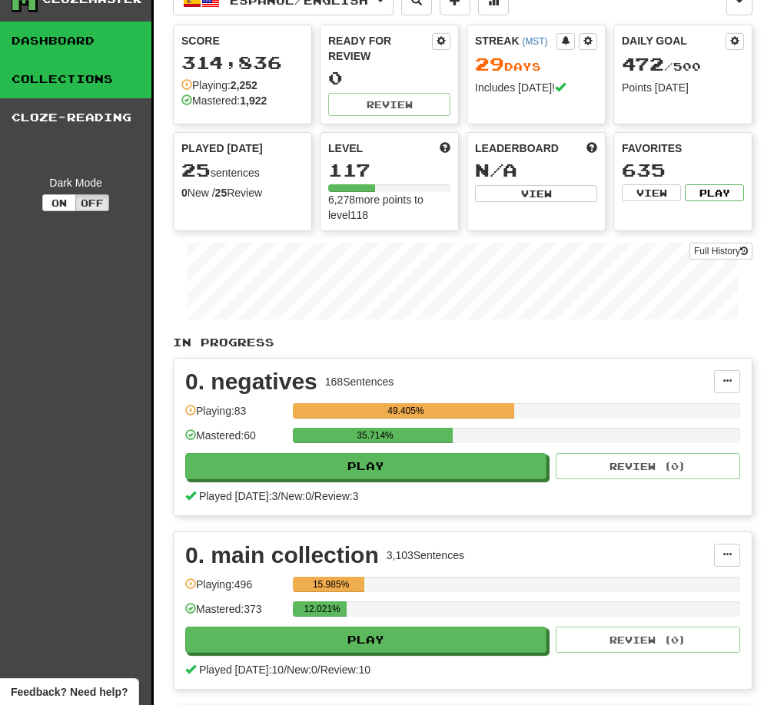
click at [61, 80] on link "Collections" at bounding box center [75, 79] width 151 height 38
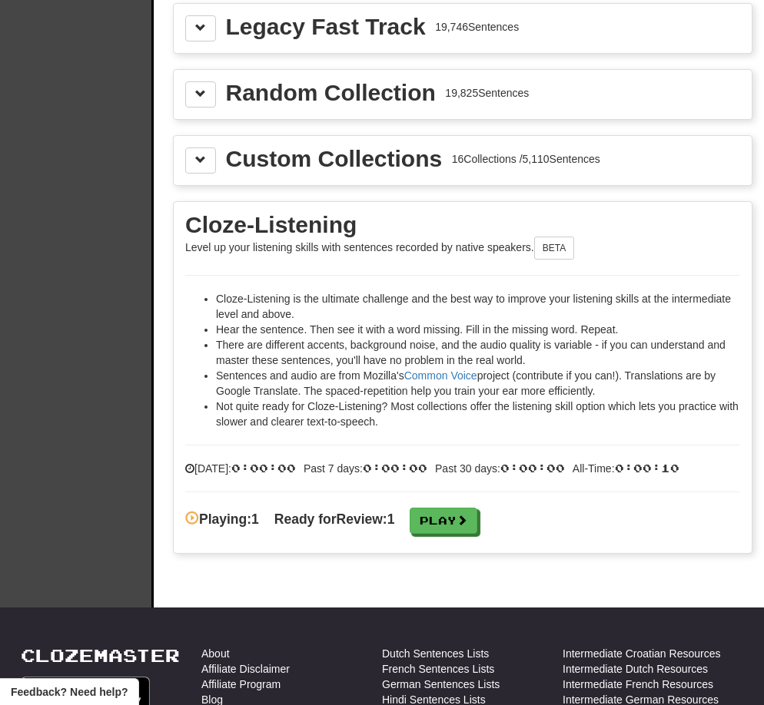
scroll to position [2410, 0]
click at [197, 160] on span at bounding box center [200, 159] width 11 height 11
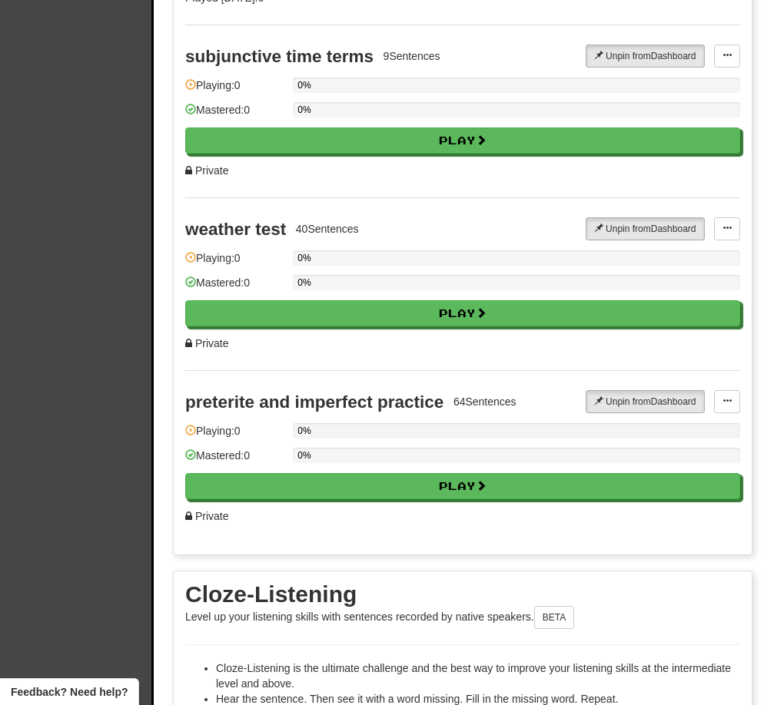
scroll to position [5124, 0]
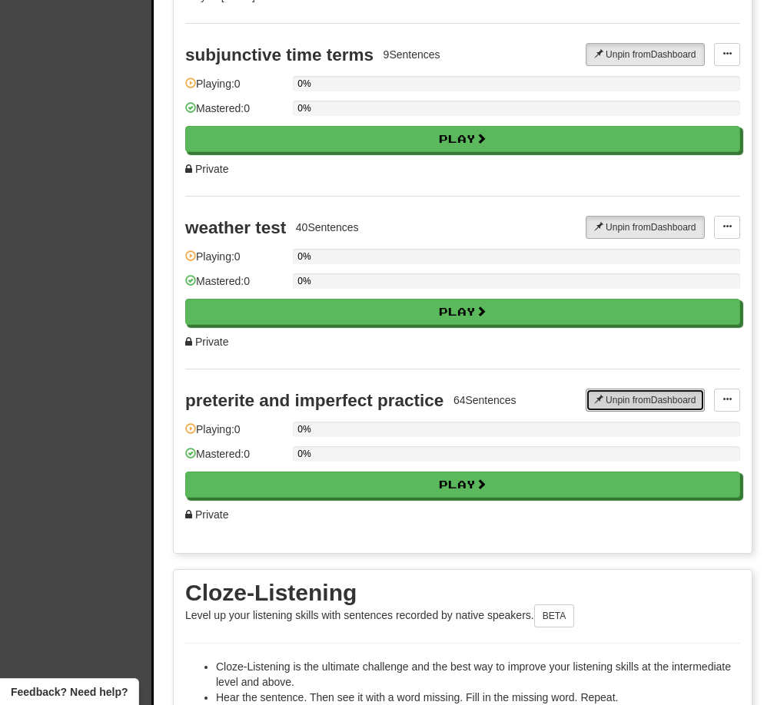
click at [651, 403] on button "Unpin from Dashboard" at bounding box center [644, 400] width 119 height 23
click at [648, 403] on button "Pin to Dashboard" at bounding box center [656, 400] width 98 height 23
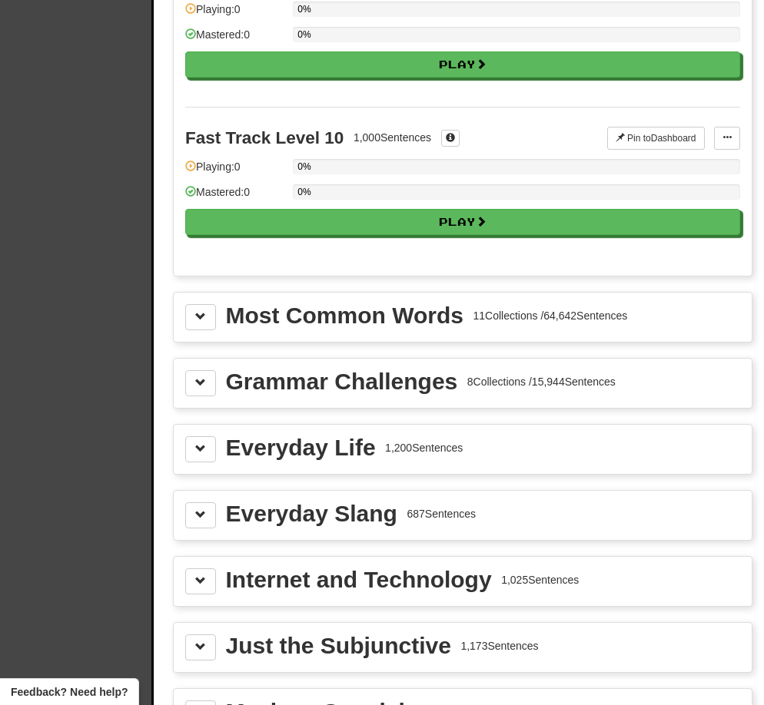
scroll to position [0, 0]
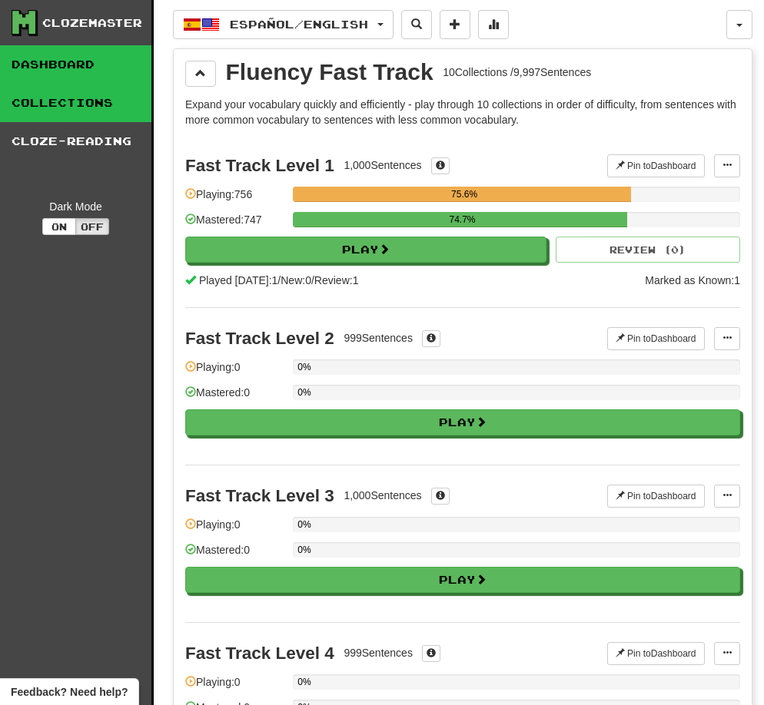
click at [47, 61] on link "Dashboard" at bounding box center [75, 64] width 151 height 38
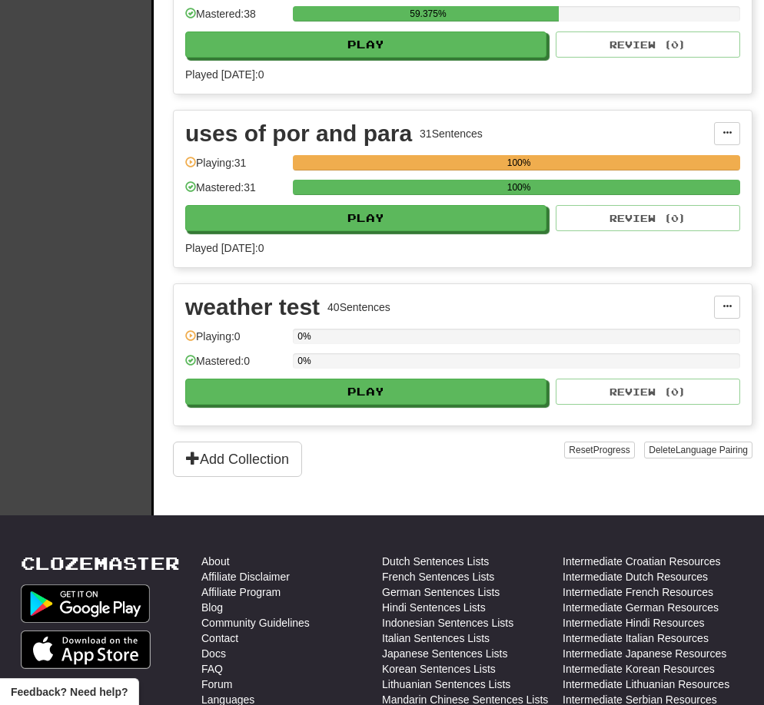
scroll to position [3053, 0]
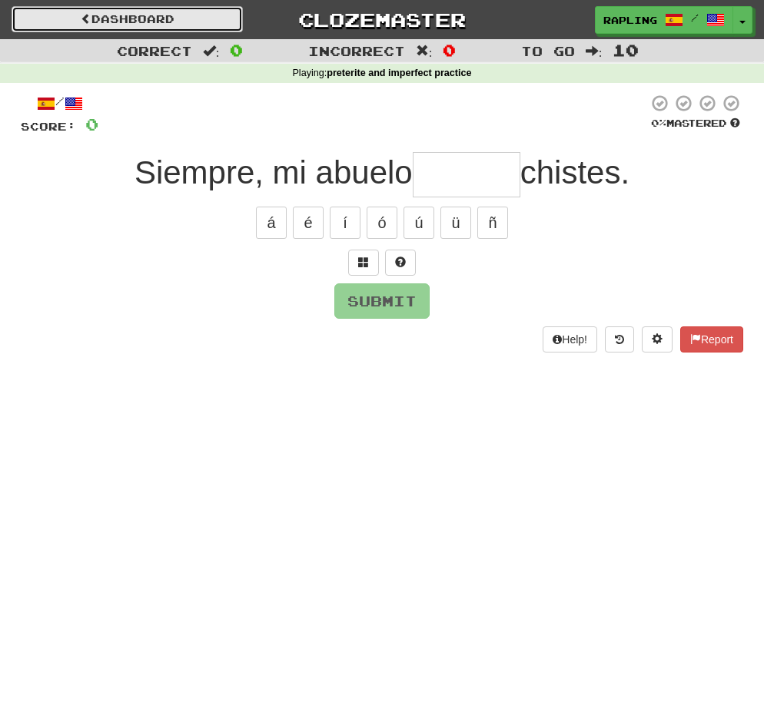
click at [119, 17] on link "Dashboard" at bounding box center [127, 19] width 231 height 26
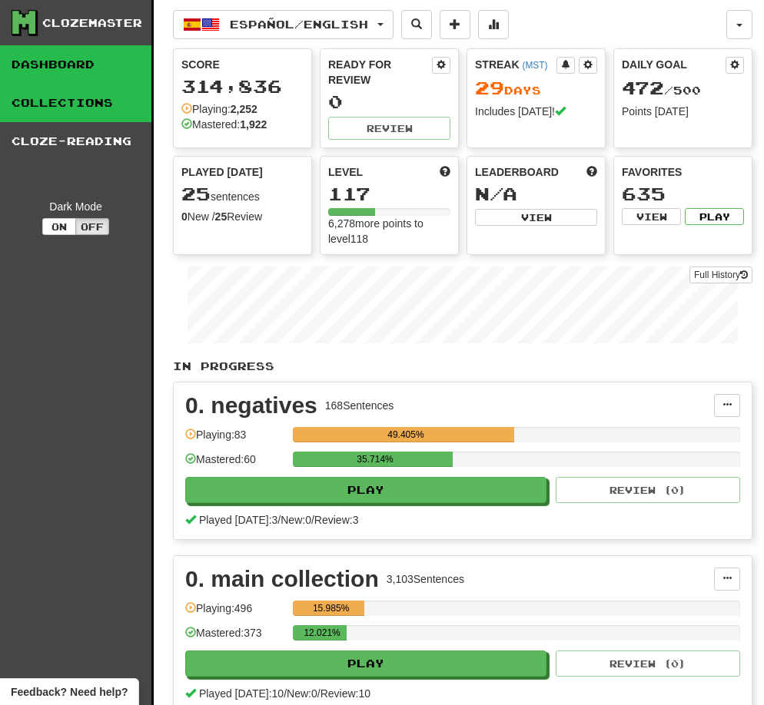
click at [72, 101] on link "Collections" at bounding box center [75, 103] width 151 height 38
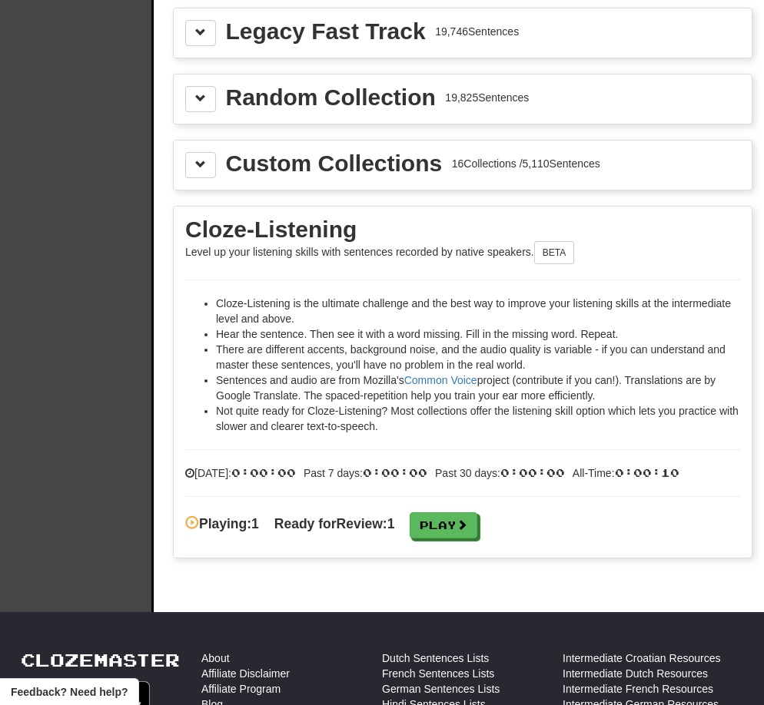
scroll to position [2444, 0]
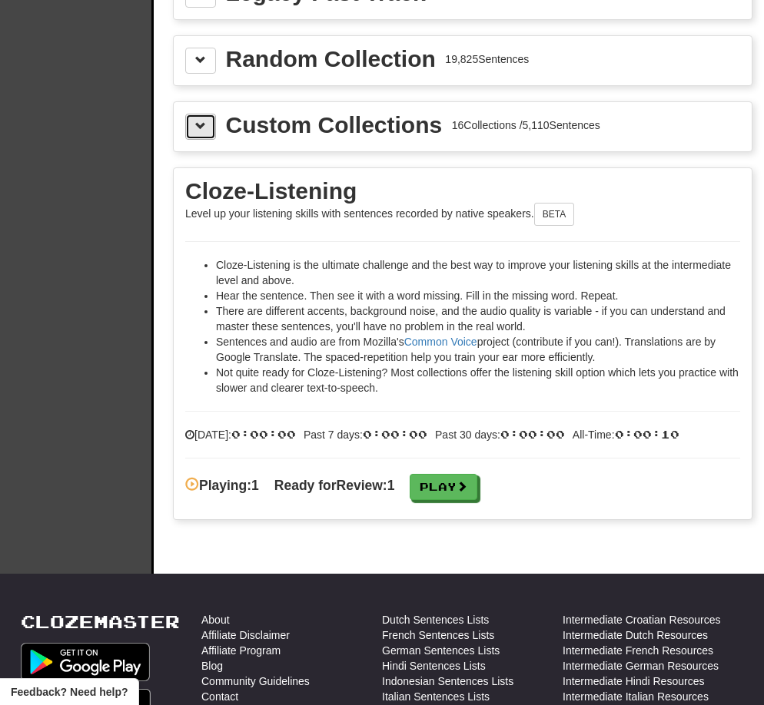
click at [204, 128] on span at bounding box center [200, 126] width 11 height 11
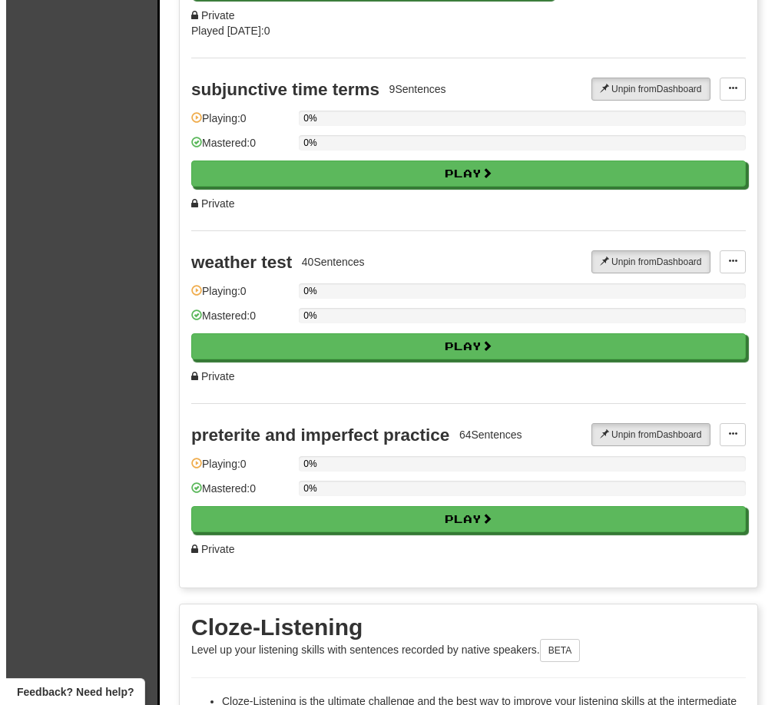
scroll to position [5091, 0]
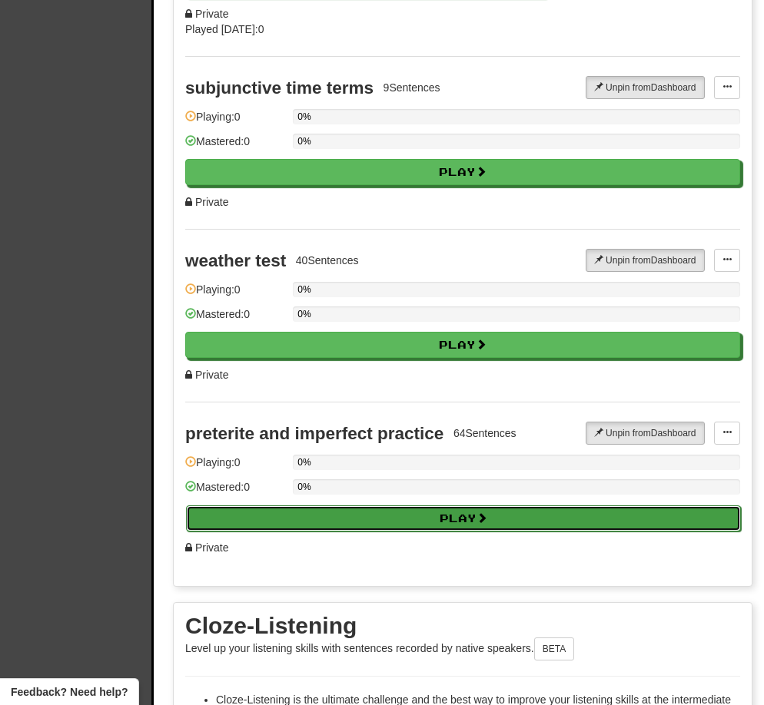
click at [459, 514] on button "Play" at bounding box center [463, 518] width 555 height 26
select select "**"
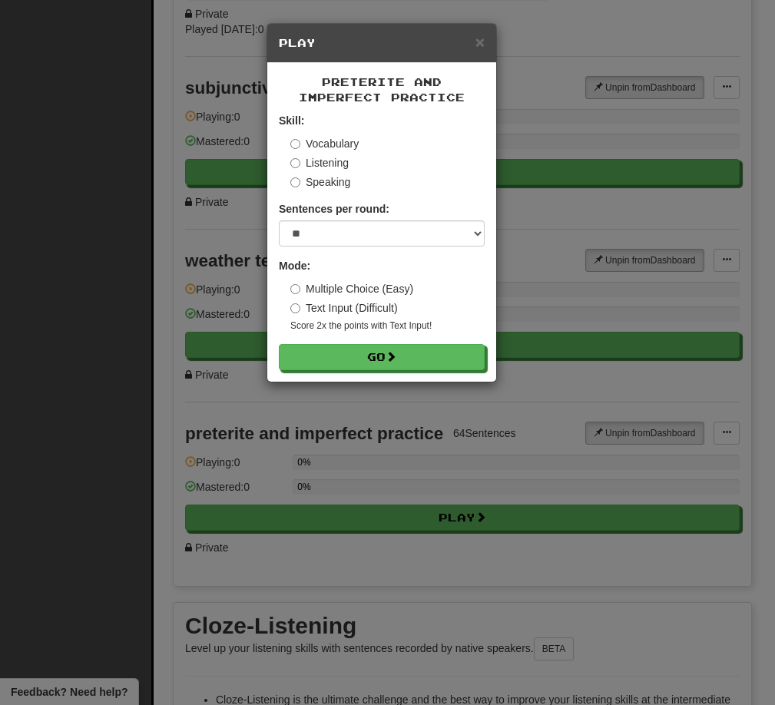
click at [310, 160] on label "Listening" at bounding box center [319, 162] width 58 height 15
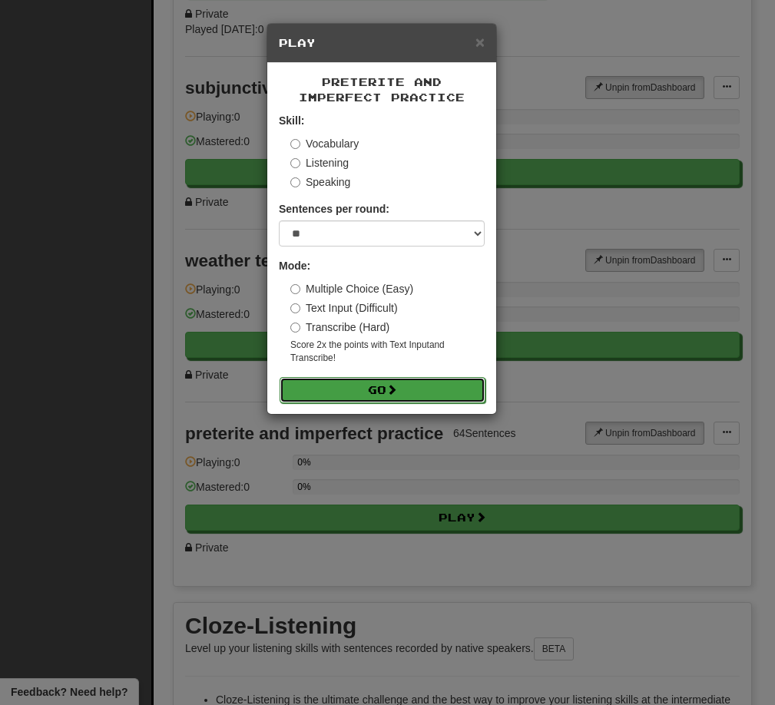
click at [374, 386] on button "Go" at bounding box center [383, 390] width 206 height 26
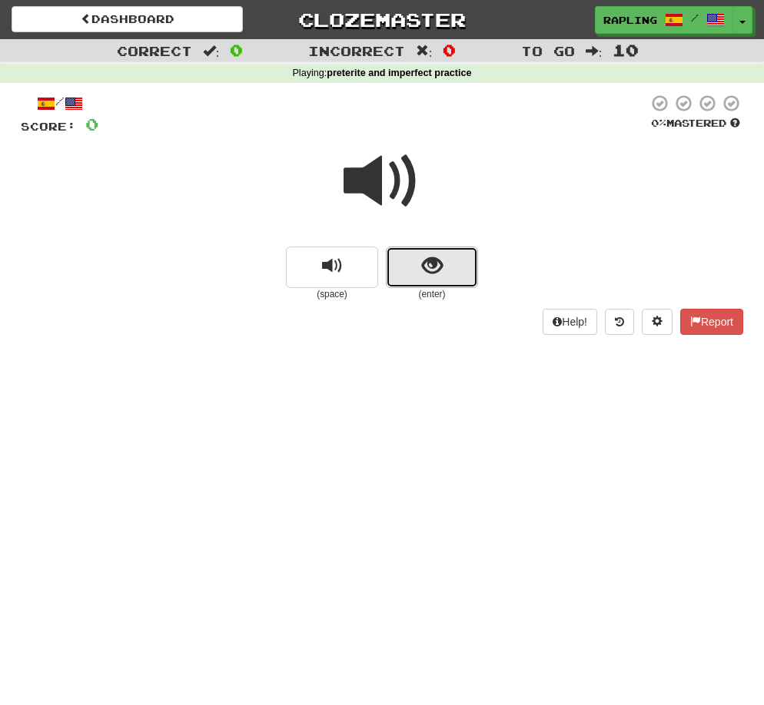
click at [460, 273] on button "show sentence" at bounding box center [432, 267] width 92 height 41
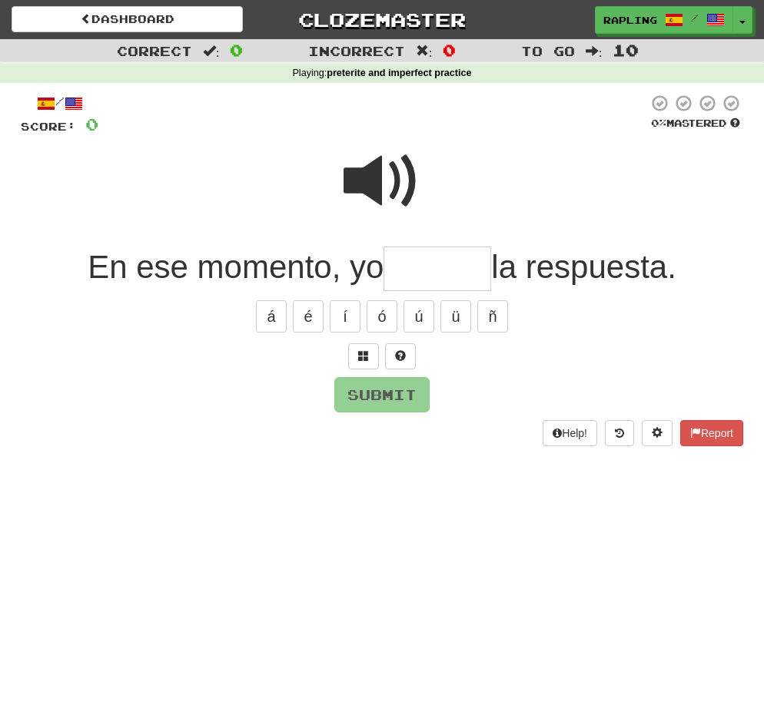
drag, startPoint x: 378, startPoint y: 172, endPoint x: 430, endPoint y: 168, distance: 52.4
click at [378, 172] on span at bounding box center [381, 181] width 77 height 77
click at [420, 266] on input "text" at bounding box center [437, 269] width 108 height 45
type input "****"
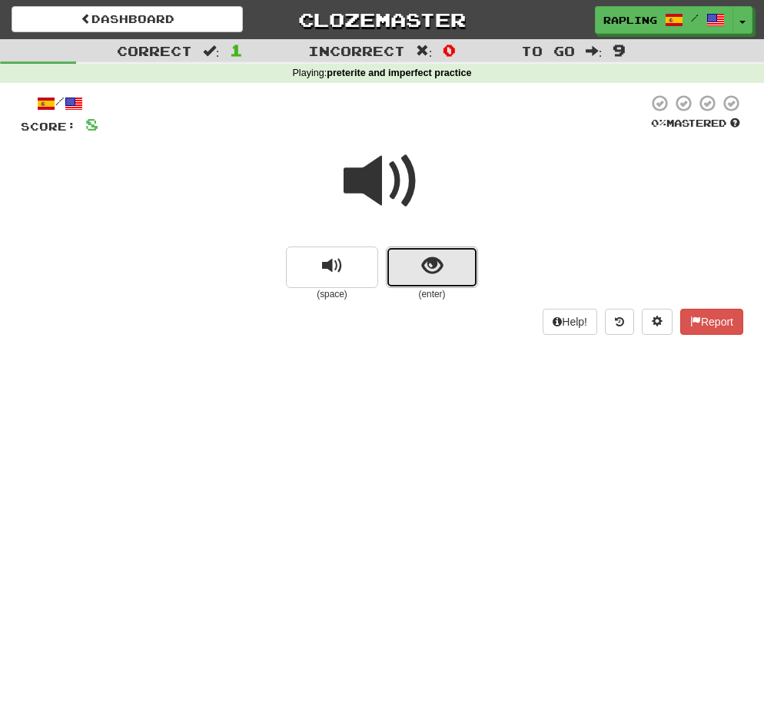
click at [472, 278] on button "show sentence" at bounding box center [432, 267] width 92 height 41
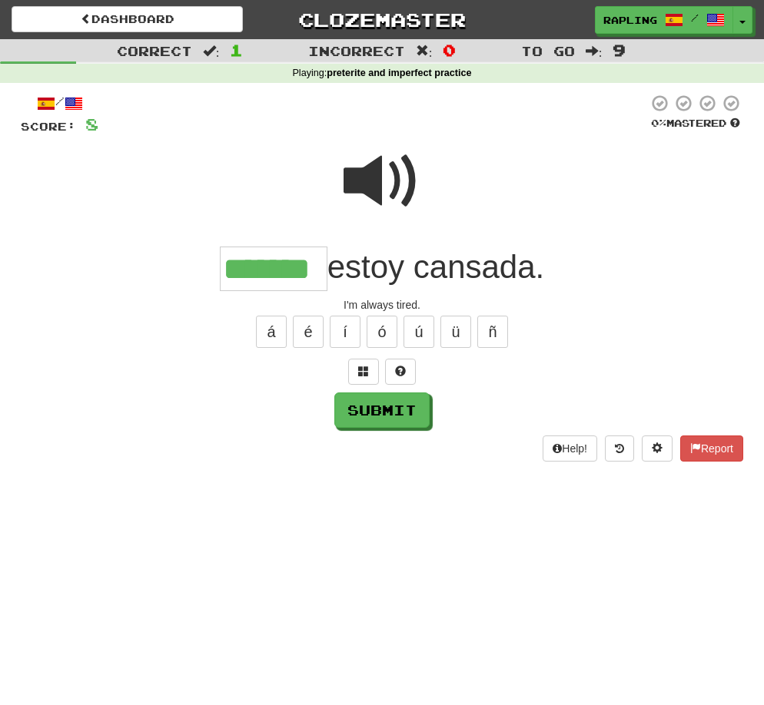
scroll to position [0, 13]
type input "*******"
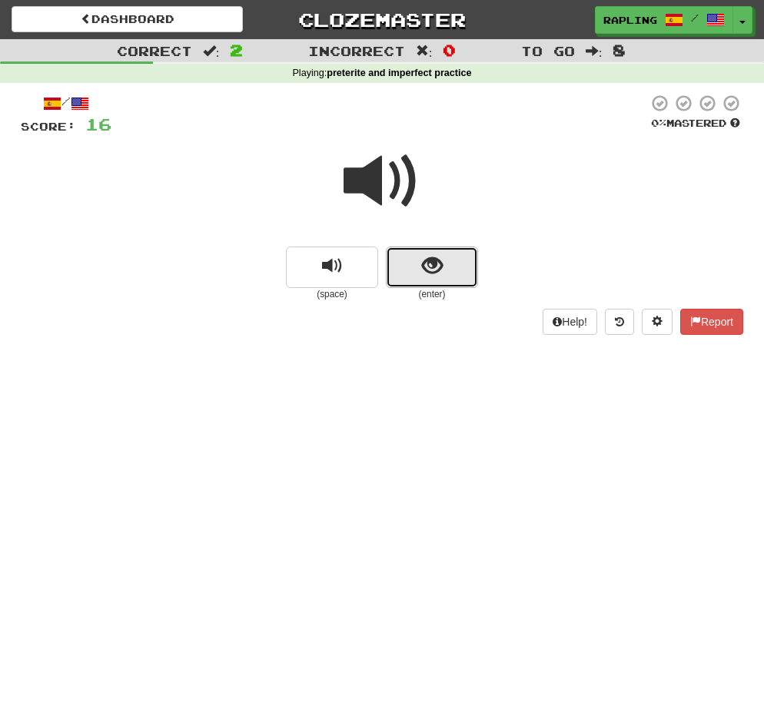
click at [461, 273] on button "show sentence" at bounding box center [432, 267] width 92 height 41
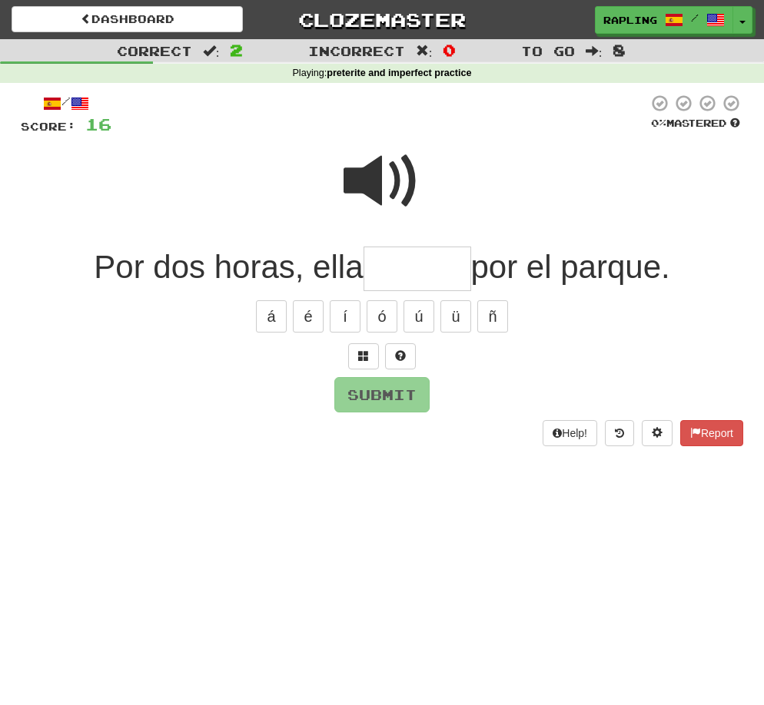
scroll to position [1, 0]
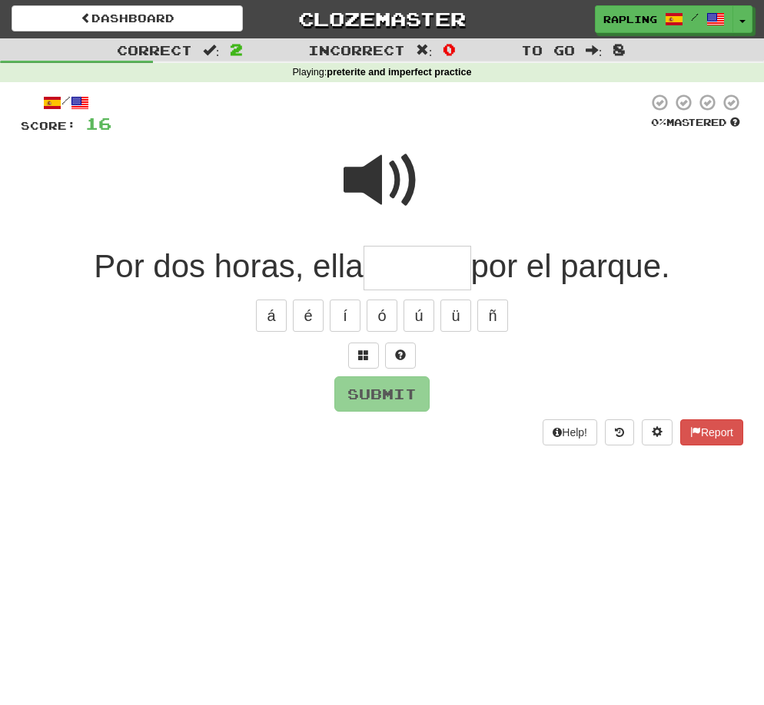
drag, startPoint x: 369, startPoint y: 171, endPoint x: 427, endPoint y: 172, distance: 58.4
click at [370, 171] on span at bounding box center [381, 180] width 77 height 77
click at [416, 267] on input "text" at bounding box center [417, 268] width 108 height 45
type input "******"
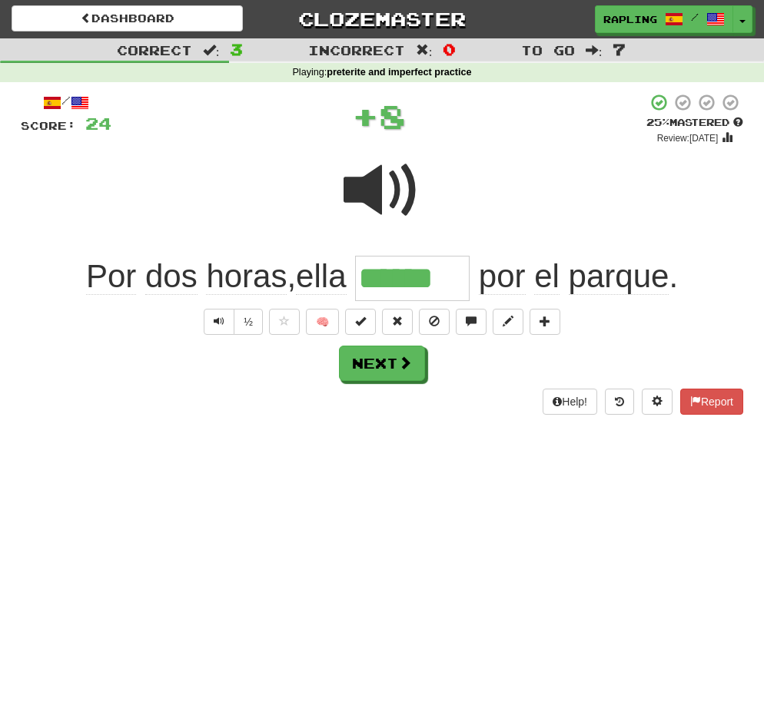
scroll to position [0, 0]
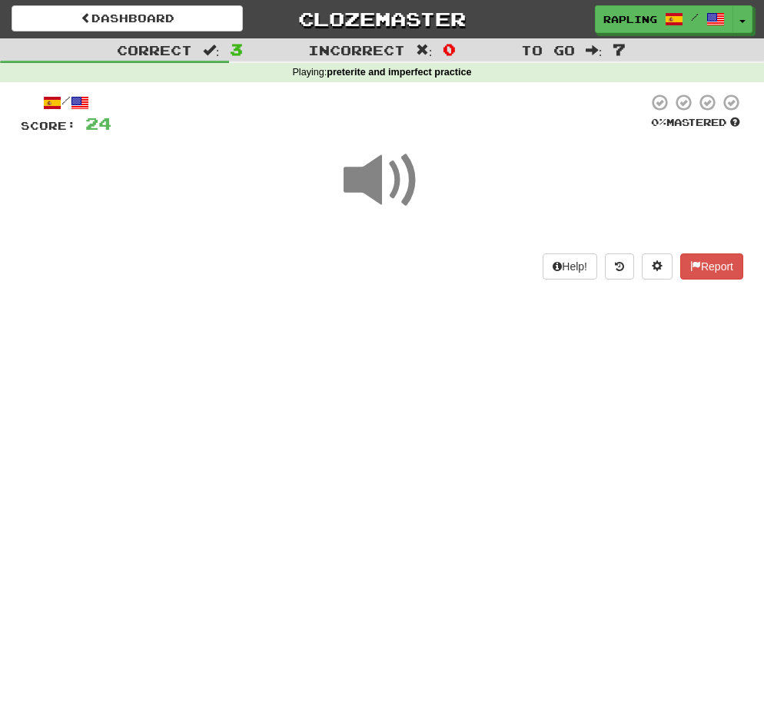
click at [366, 181] on span at bounding box center [381, 180] width 77 height 77
click at [453, 205] on div at bounding box center [382, 191] width 722 height 110
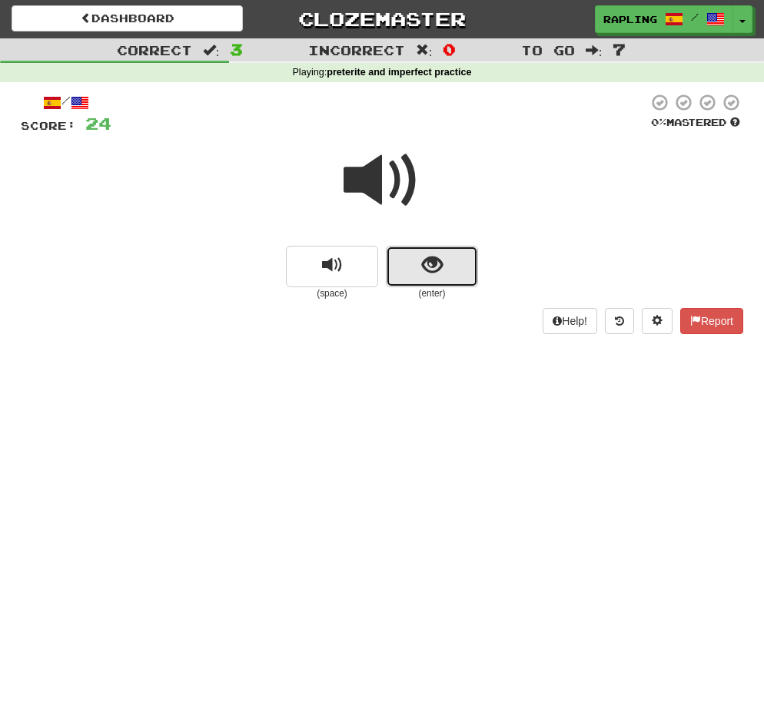
click at [449, 277] on button "show sentence" at bounding box center [432, 266] width 92 height 41
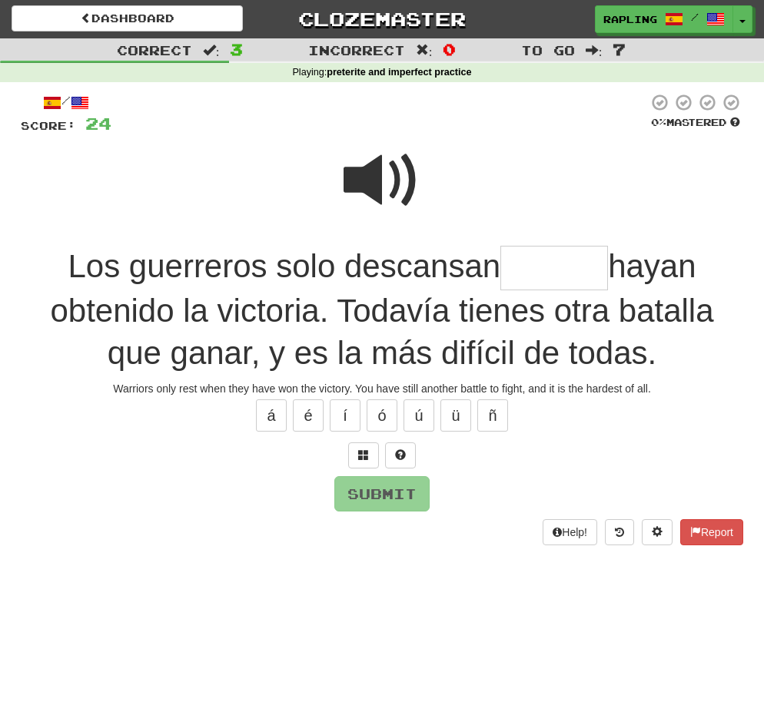
click at [362, 178] on span at bounding box center [381, 180] width 77 height 77
click at [543, 270] on input "text" at bounding box center [554, 268] width 108 height 45
type input "*"
click at [375, 185] on span at bounding box center [381, 180] width 77 height 77
click at [542, 269] on input "text" at bounding box center [554, 268] width 108 height 45
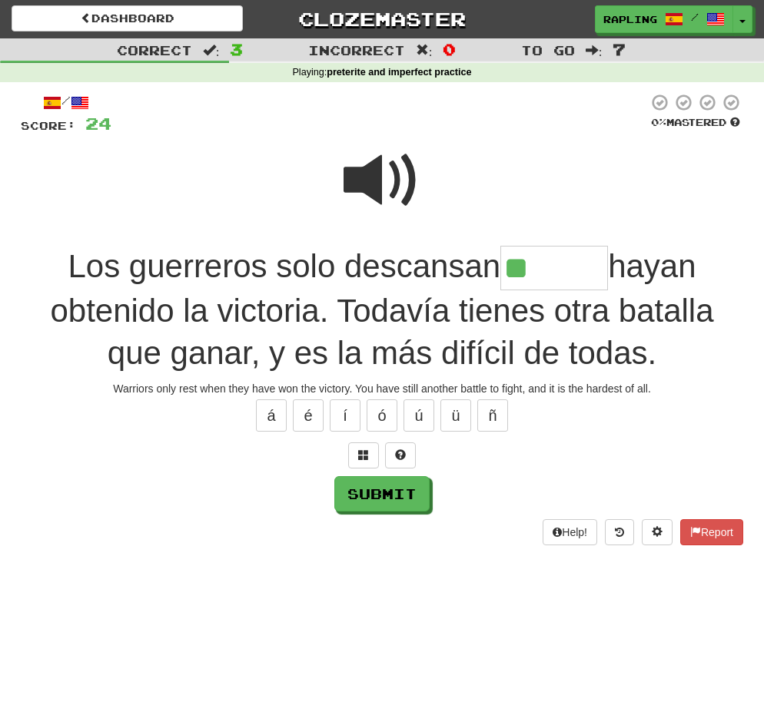
type input "*******"
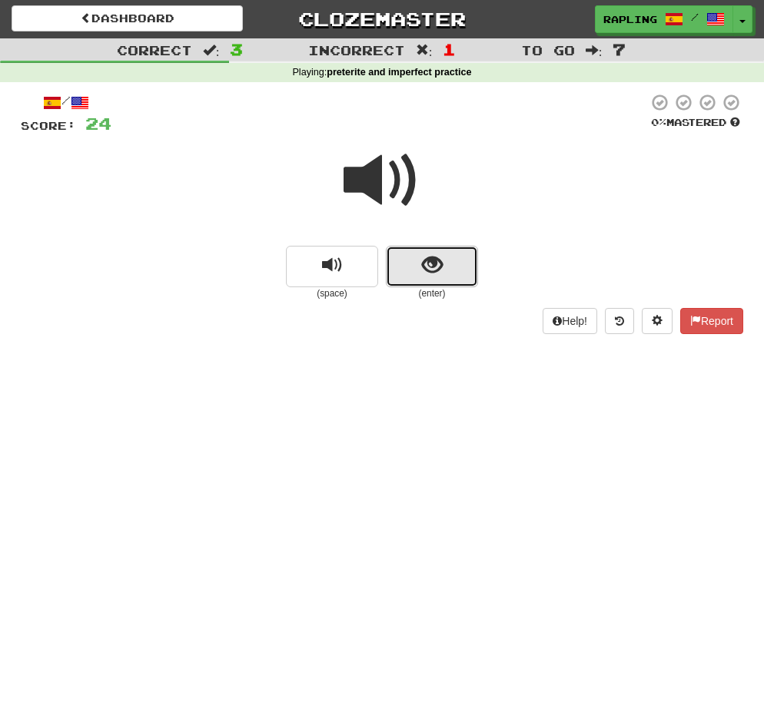
click at [441, 265] on span "show sentence" at bounding box center [432, 265] width 21 height 21
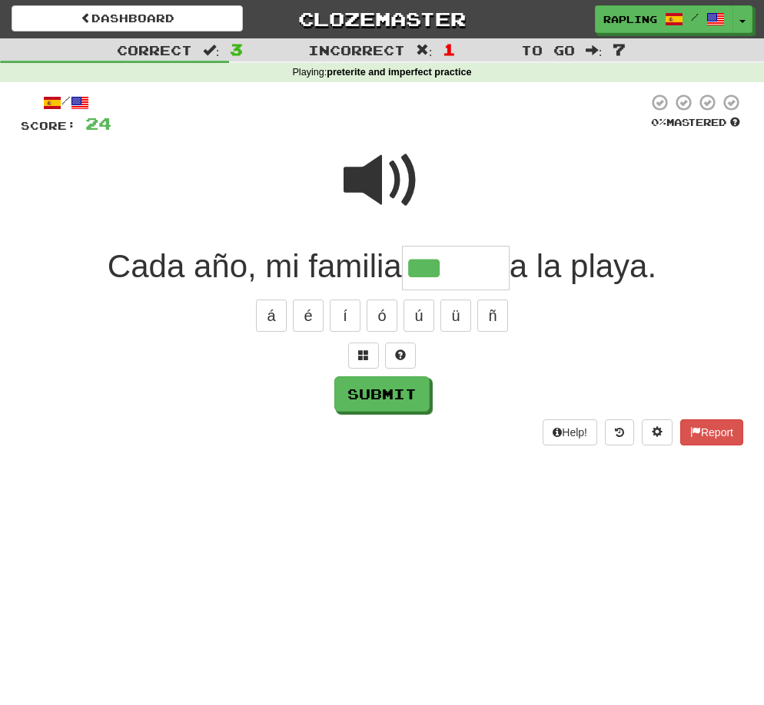
type input "*******"
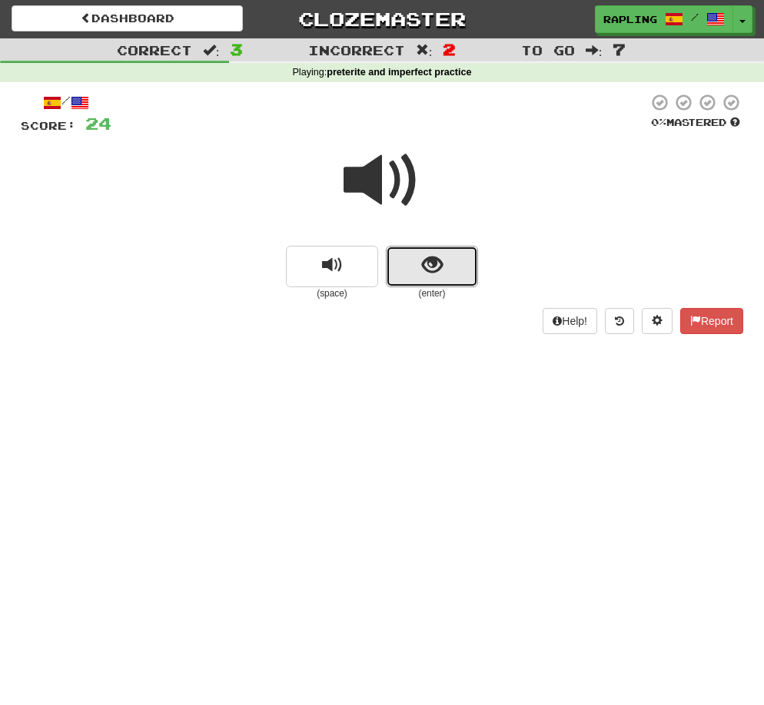
click at [458, 263] on button "show sentence" at bounding box center [432, 266] width 92 height 41
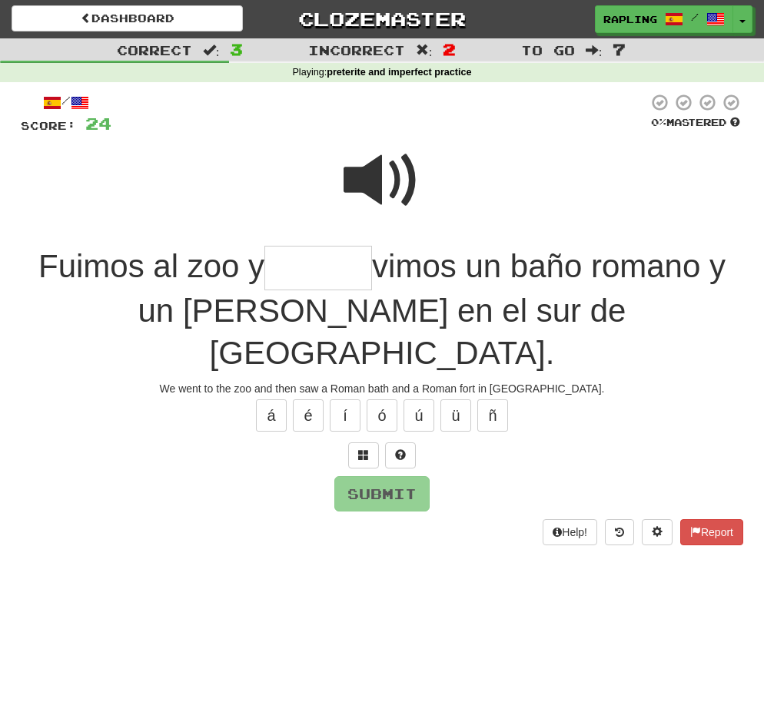
click at [359, 177] on span at bounding box center [381, 180] width 77 height 77
click at [335, 263] on input "text" at bounding box center [318, 268] width 108 height 45
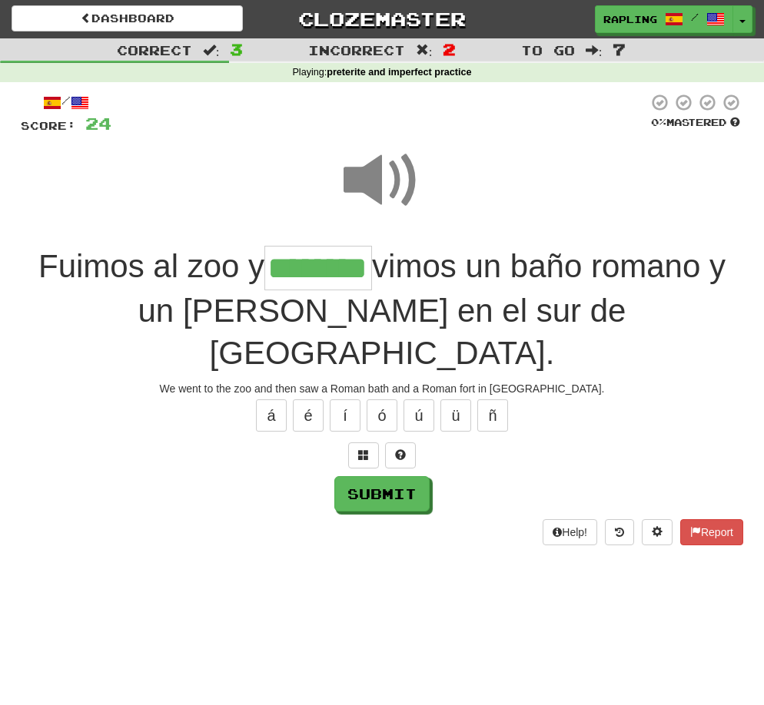
scroll to position [0, 31]
type input "********"
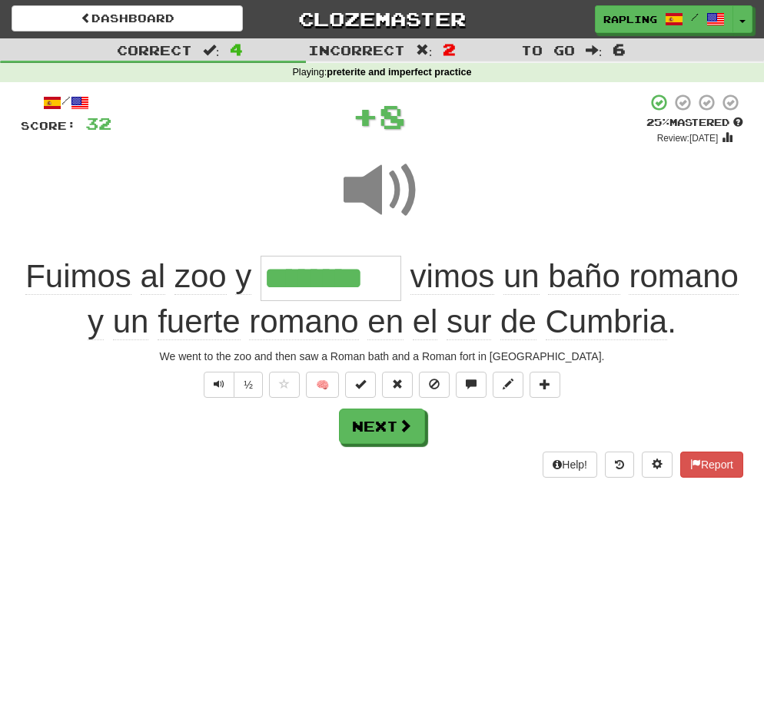
scroll to position [0, 0]
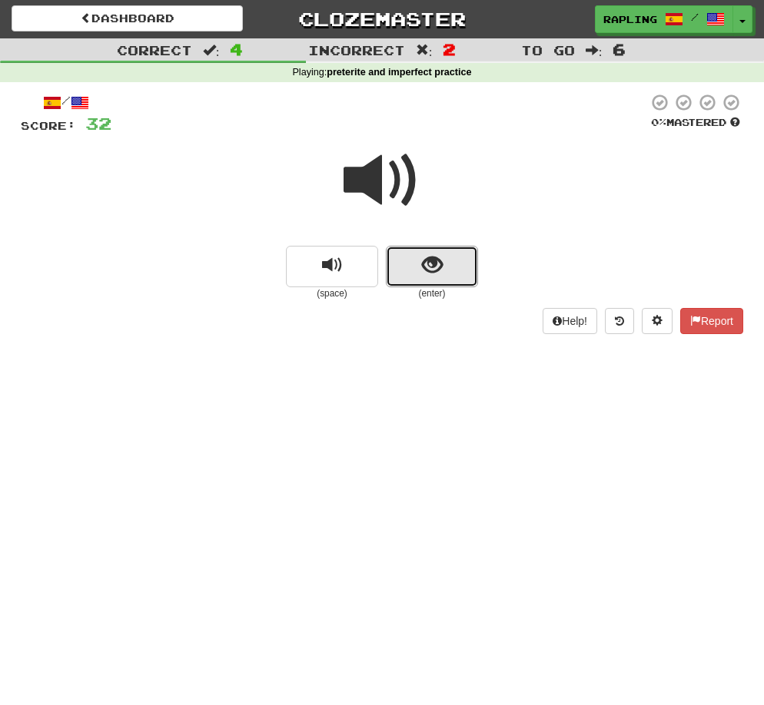
click at [429, 274] on span "show sentence" at bounding box center [432, 265] width 21 height 21
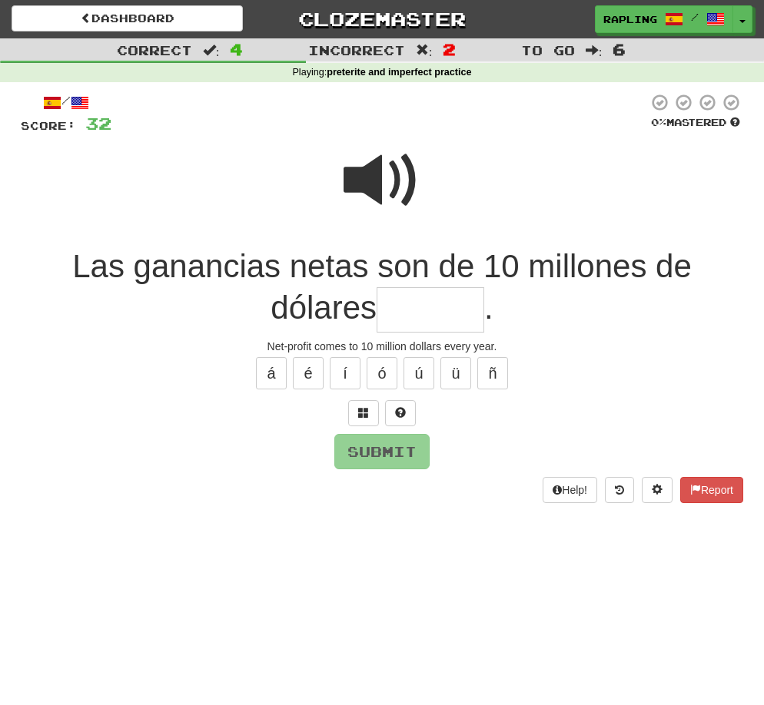
click at [368, 184] on span at bounding box center [381, 180] width 77 height 77
click at [451, 303] on input "text" at bounding box center [430, 309] width 108 height 45
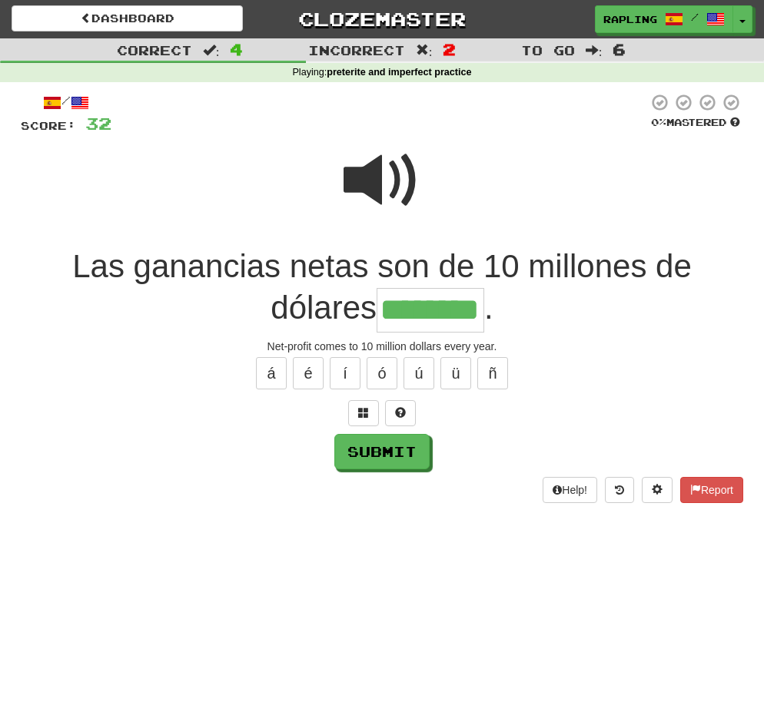
scroll to position [0, 32]
type input "********"
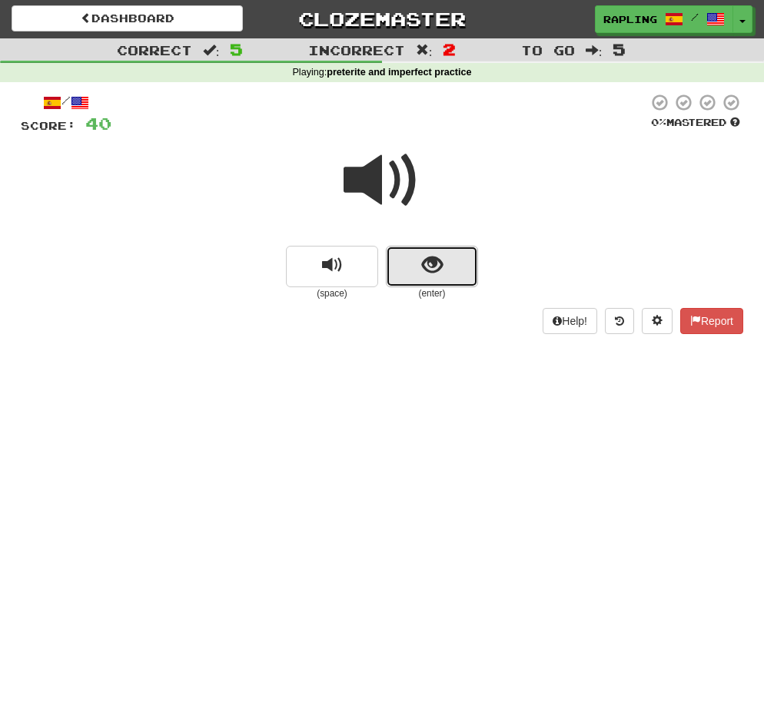
click at [445, 269] on button "show sentence" at bounding box center [432, 266] width 92 height 41
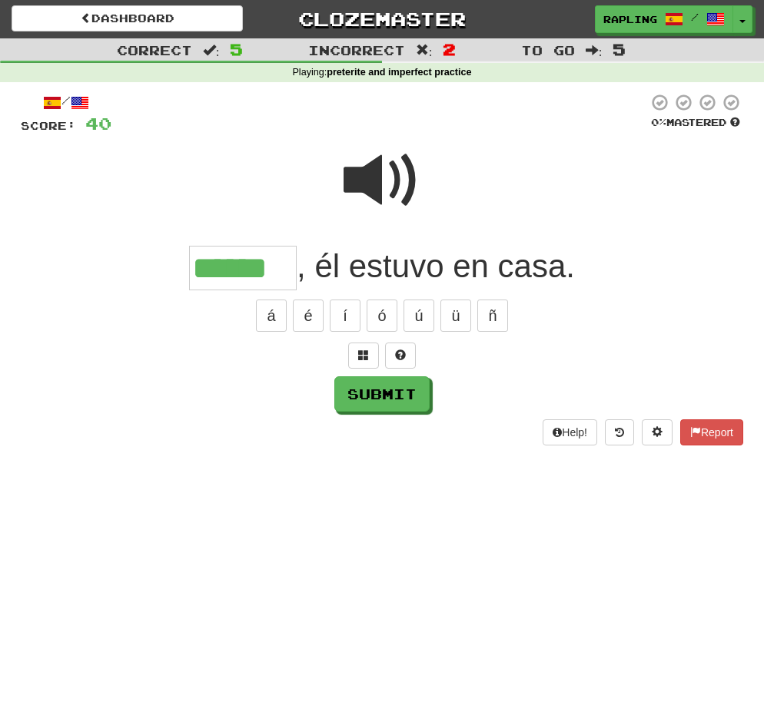
scroll to position [0, 5]
type input "******"
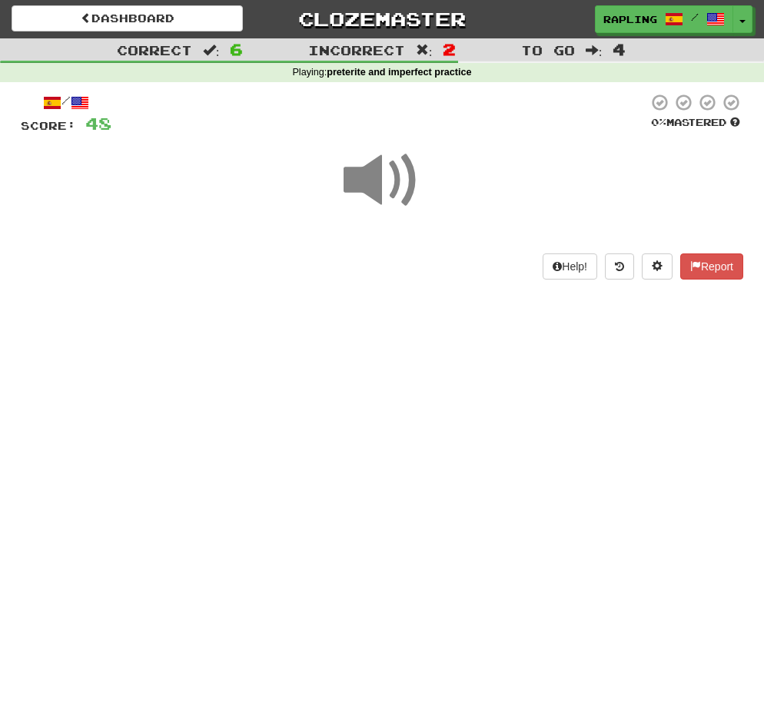
scroll to position [0, 0]
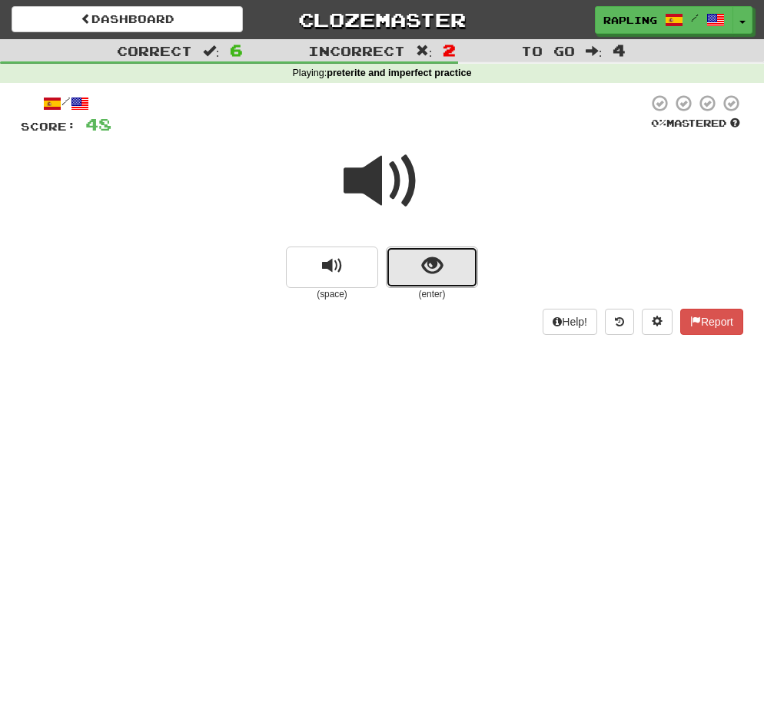
click at [427, 275] on span "show sentence" at bounding box center [432, 266] width 21 height 21
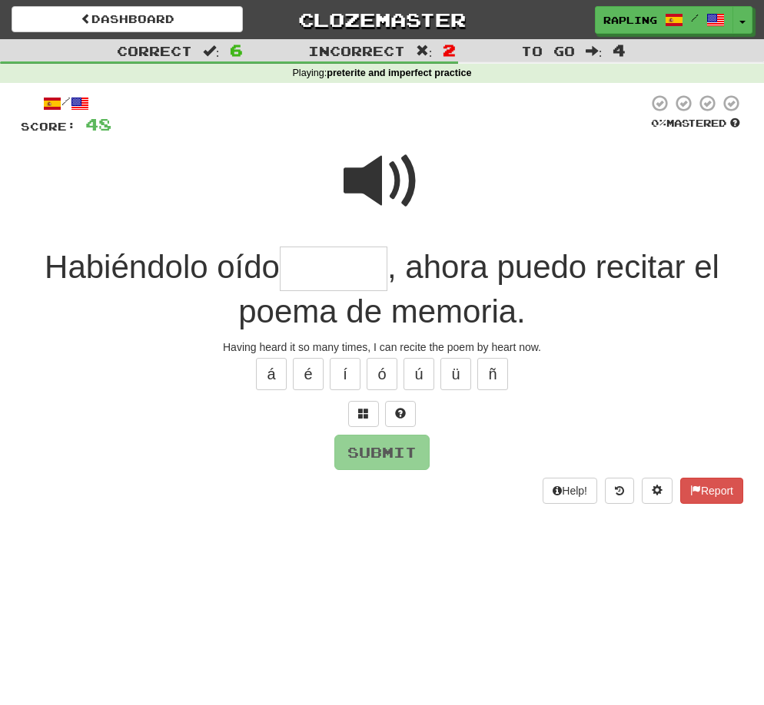
click at [365, 185] on span at bounding box center [381, 181] width 77 height 77
click at [320, 269] on input "text" at bounding box center [334, 269] width 108 height 45
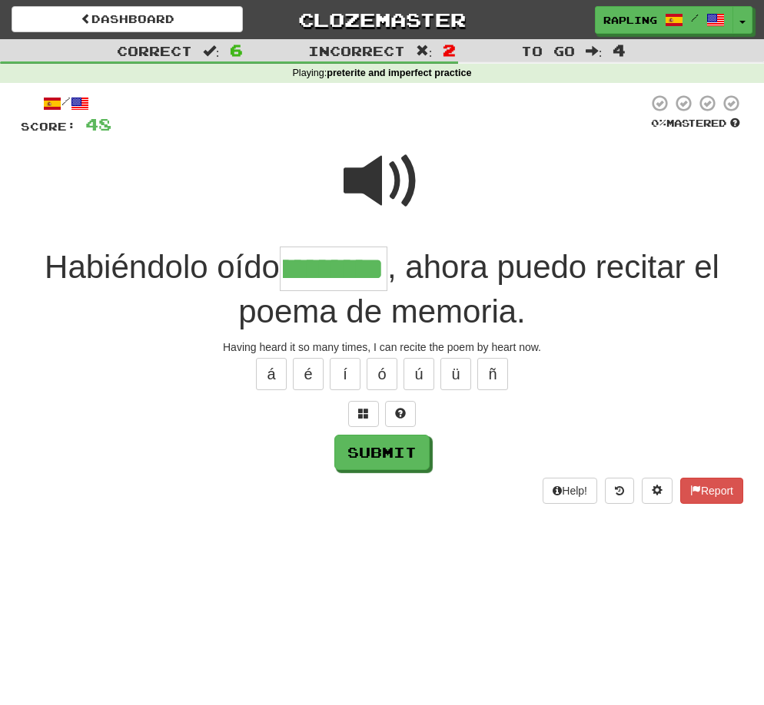
scroll to position [0, 81]
type input "**********"
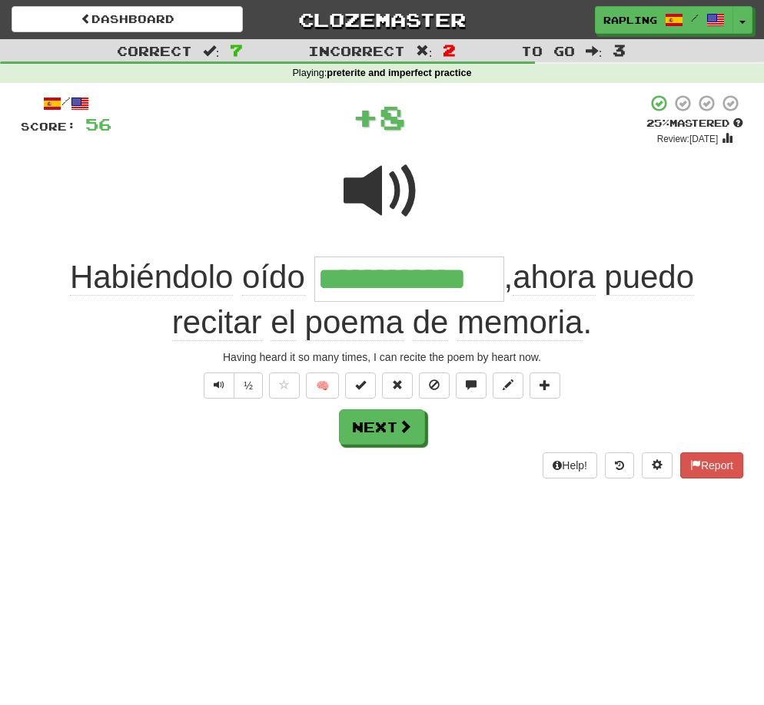
scroll to position [0, 0]
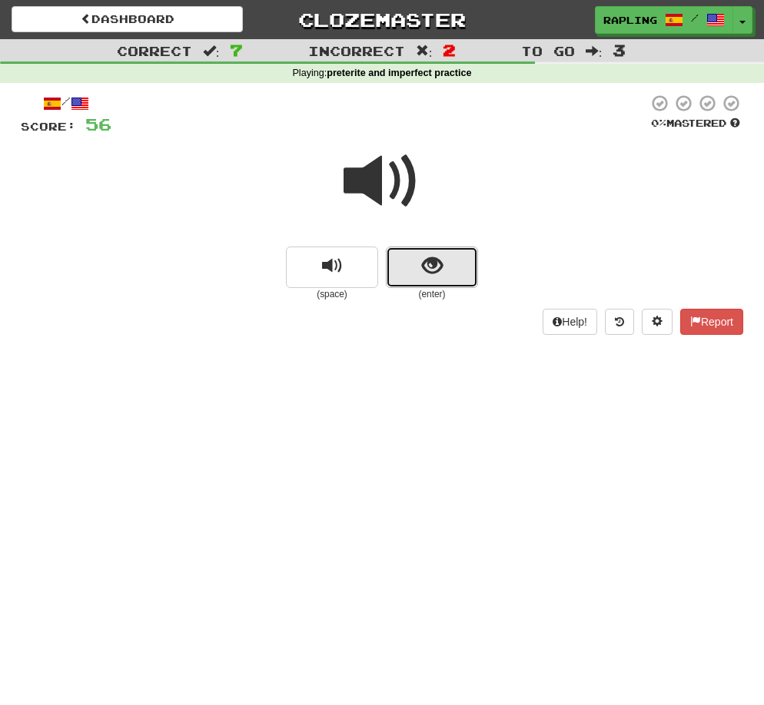
click at [436, 266] on span "show sentence" at bounding box center [432, 266] width 21 height 21
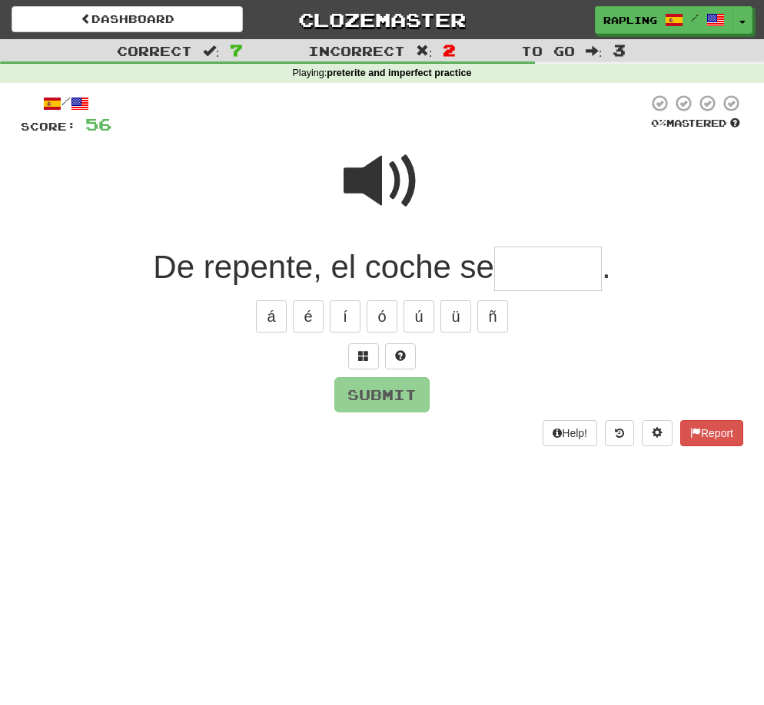
click at [369, 187] on span at bounding box center [381, 181] width 77 height 77
click at [527, 267] on input "text" at bounding box center [548, 269] width 108 height 45
type input "*"
click at [378, 188] on span at bounding box center [381, 181] width 77 height 77
click at [532, 274] on input "text" at bounding box center [548, 269] width 108 height 45
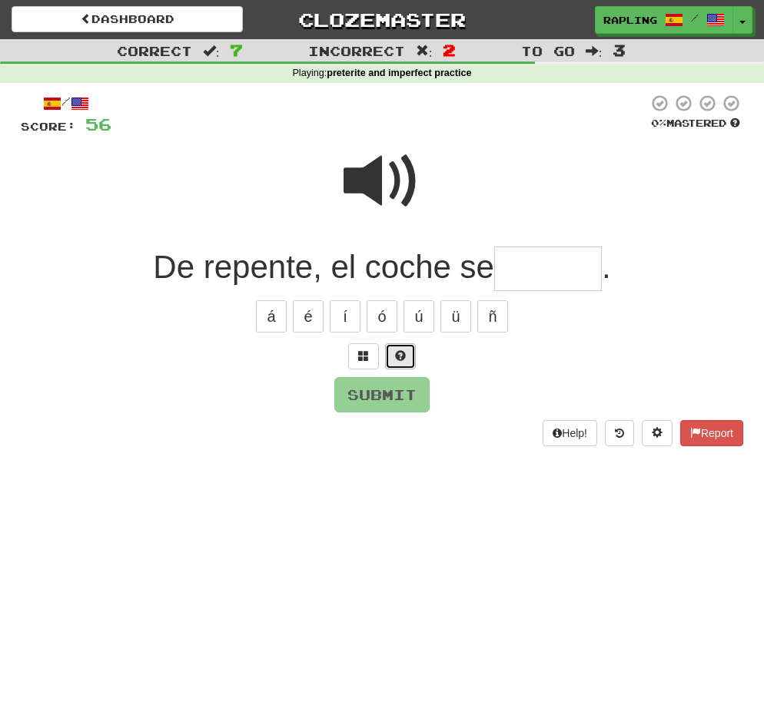
click at [405, 350] on span at bounding box center [400, 355] width 11 height 11
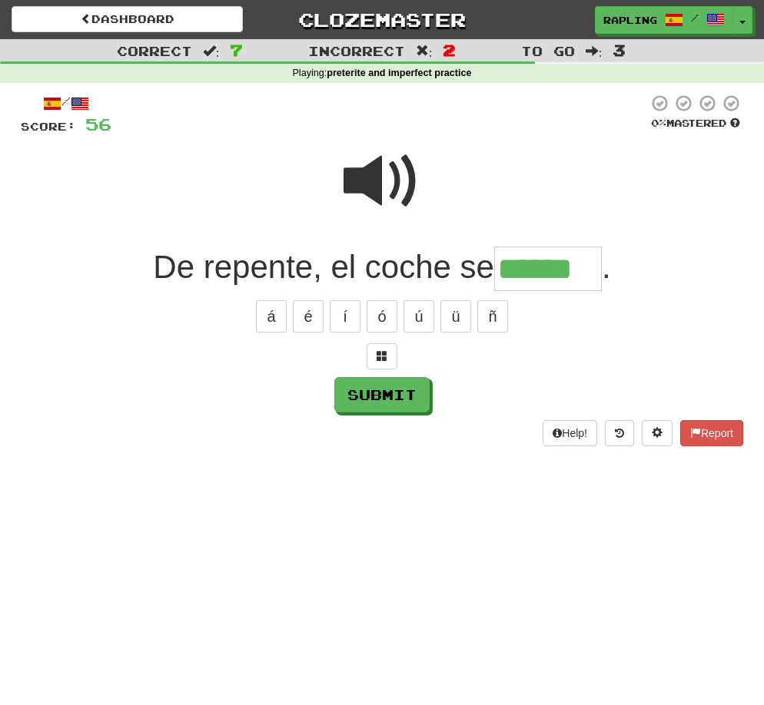
type input "******"
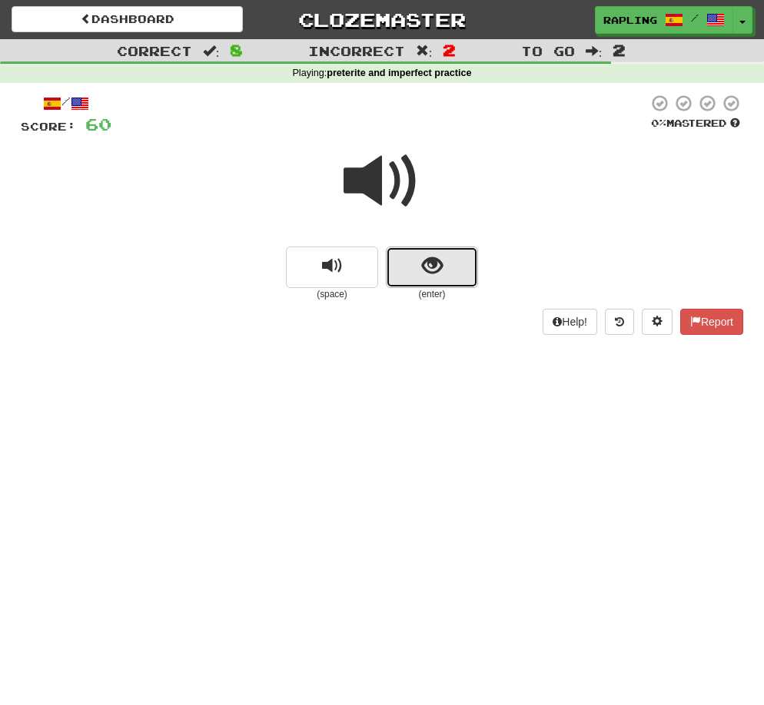
click at [452, 257] on button "show sentence" at bounding box center [432, 267] width 92 height 41
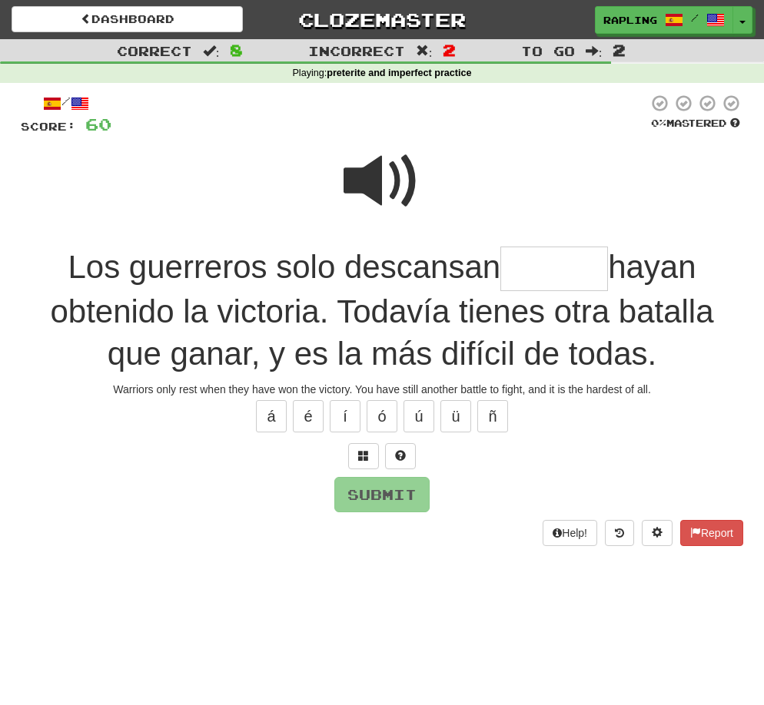
click at [538, 274] on input "text" at bounding box center [554, 269] width 108 height 45
click at [407, 457] on button at bounding box center [400, 456] width 31 height 26
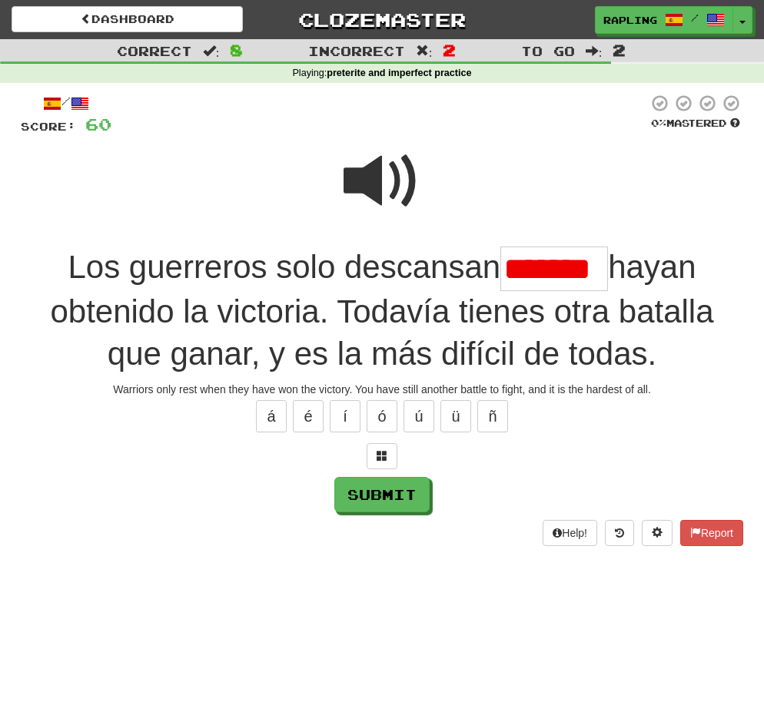
scroll to position [0, 9]
type input "*******"
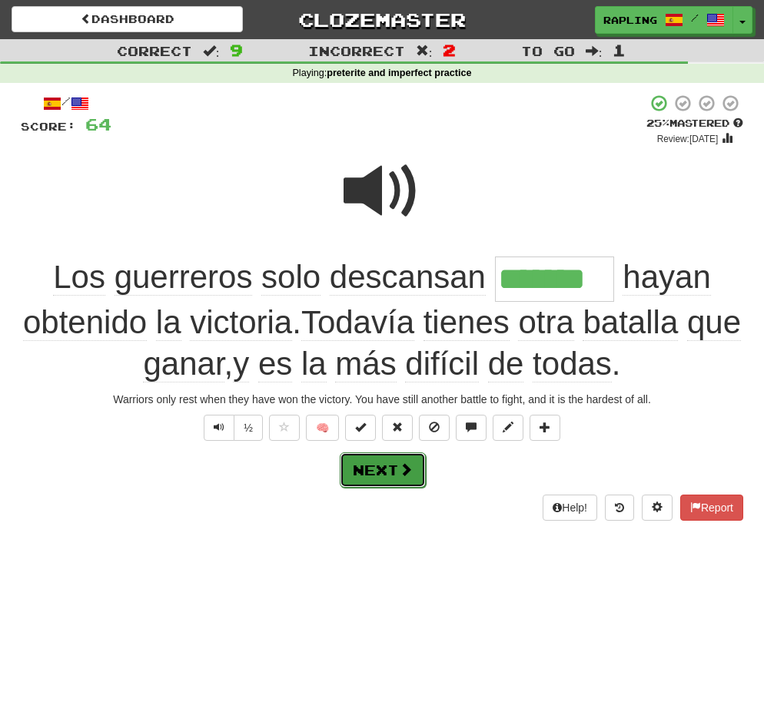
click at [396, 472] on button "Next" at bounding box center [383, 469] width 86 height 35
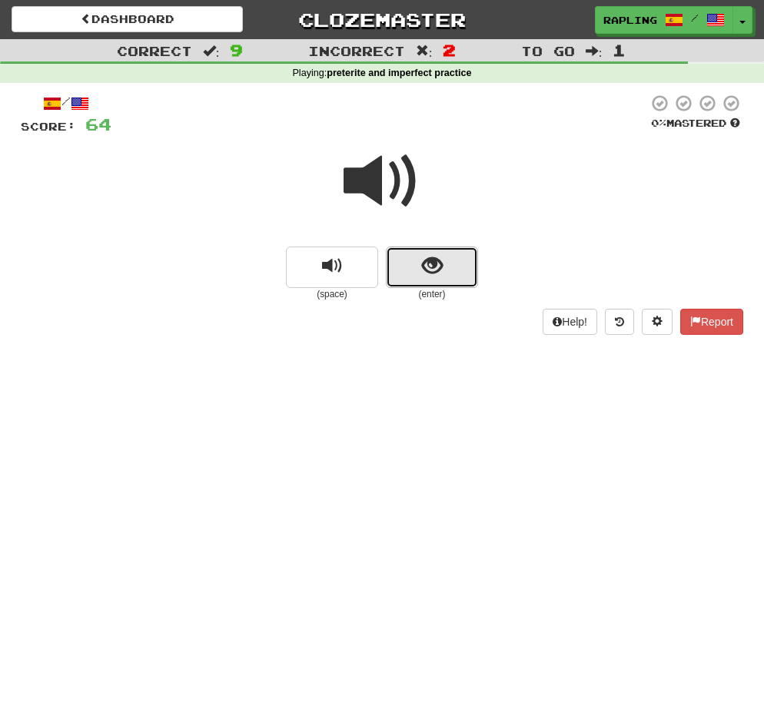
click at [462, 284] on button "show sentence" at bounding box center [432, 267] width 92 height 41
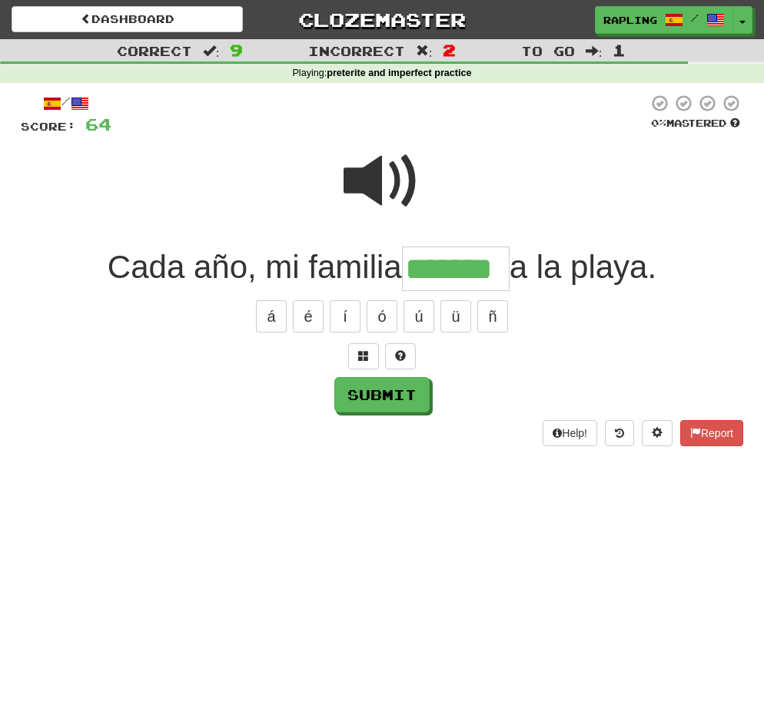
type input "*******"
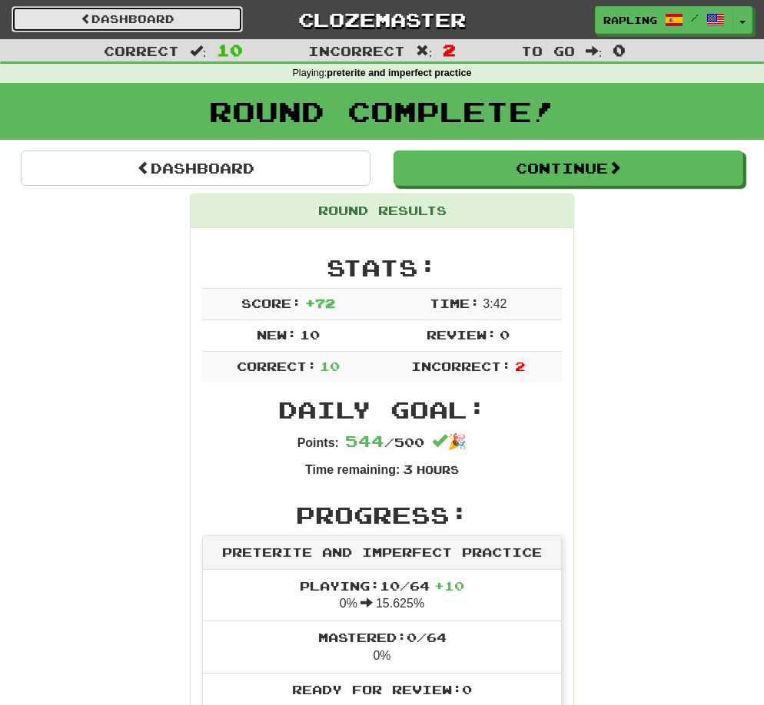
click at [151, 13] on link "Dashboard" at bounding box center [127, 19] width 231 height 26
